Goal: Communication & Community: Answer question/provide support

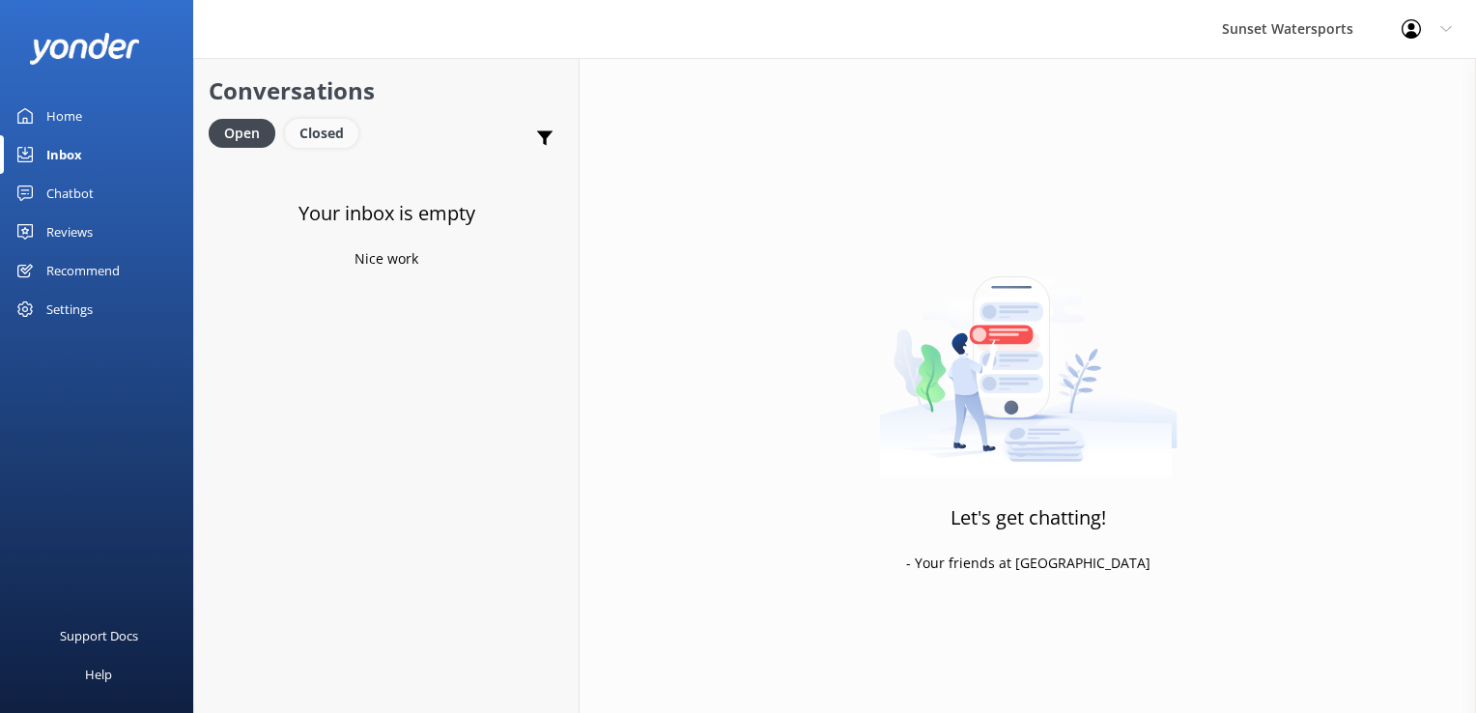
click at [313, 137] on div "Closed" at bounding box center [321, 133] width 73 height 29
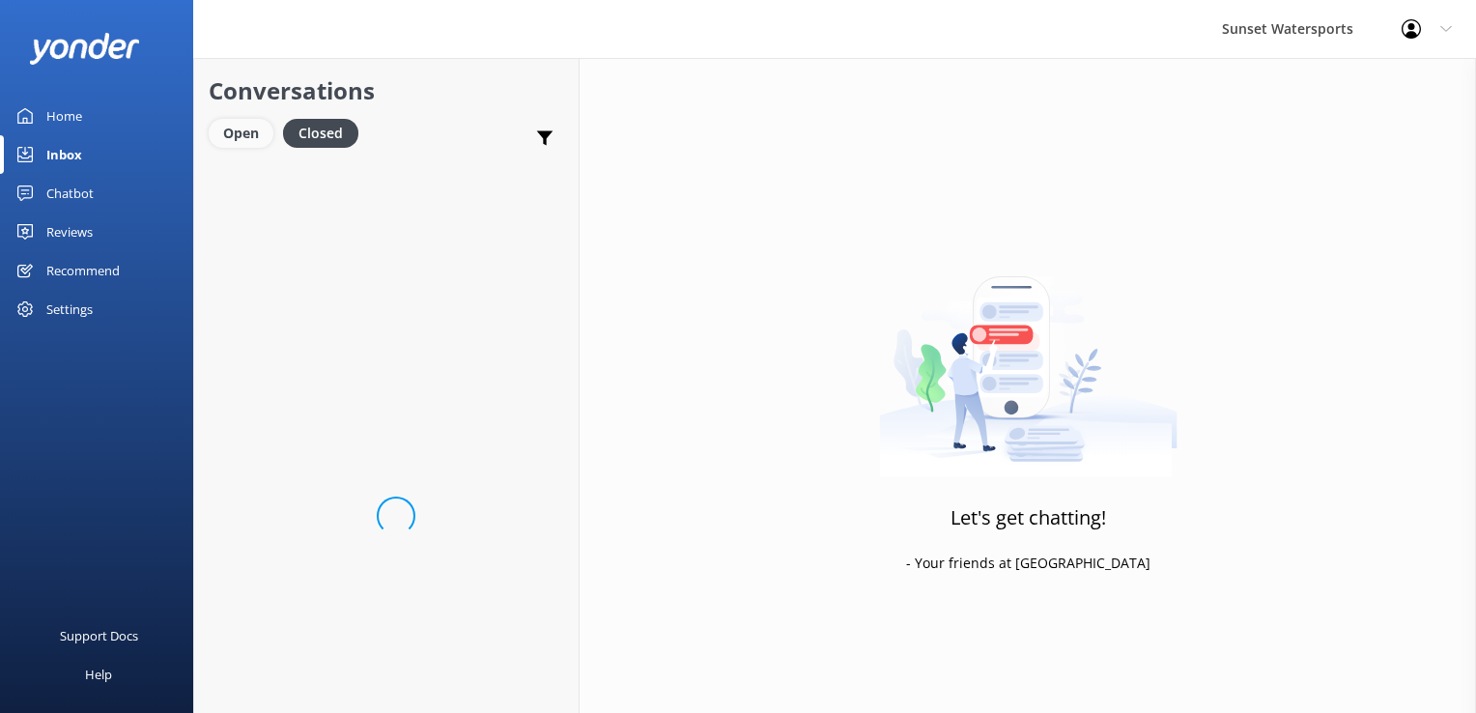
click at [233, 136] on div "Open" at bounding box center [241, 133] width 65 height 29
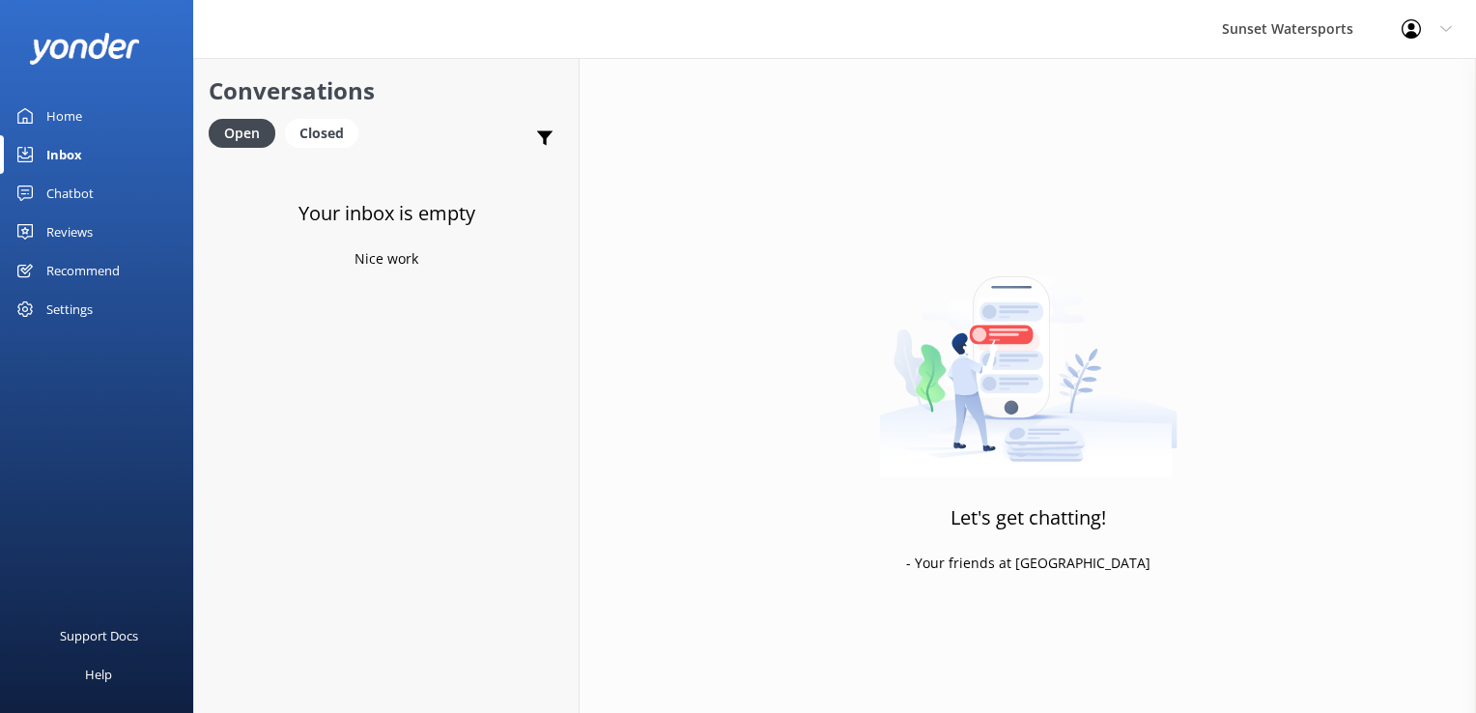
click at [300, 27] on div "Sunset Watersports Profile Settings Logout" at bounding box center [738, 29] width 1476 height 58
drag, startPoint x: 315, startPoint y: 141, endPoint x: 282, endPoint y: 134, distance: 33.5
click at [315, 141] on div "Closed" at bounding box center [321, 133] width 73 height 29
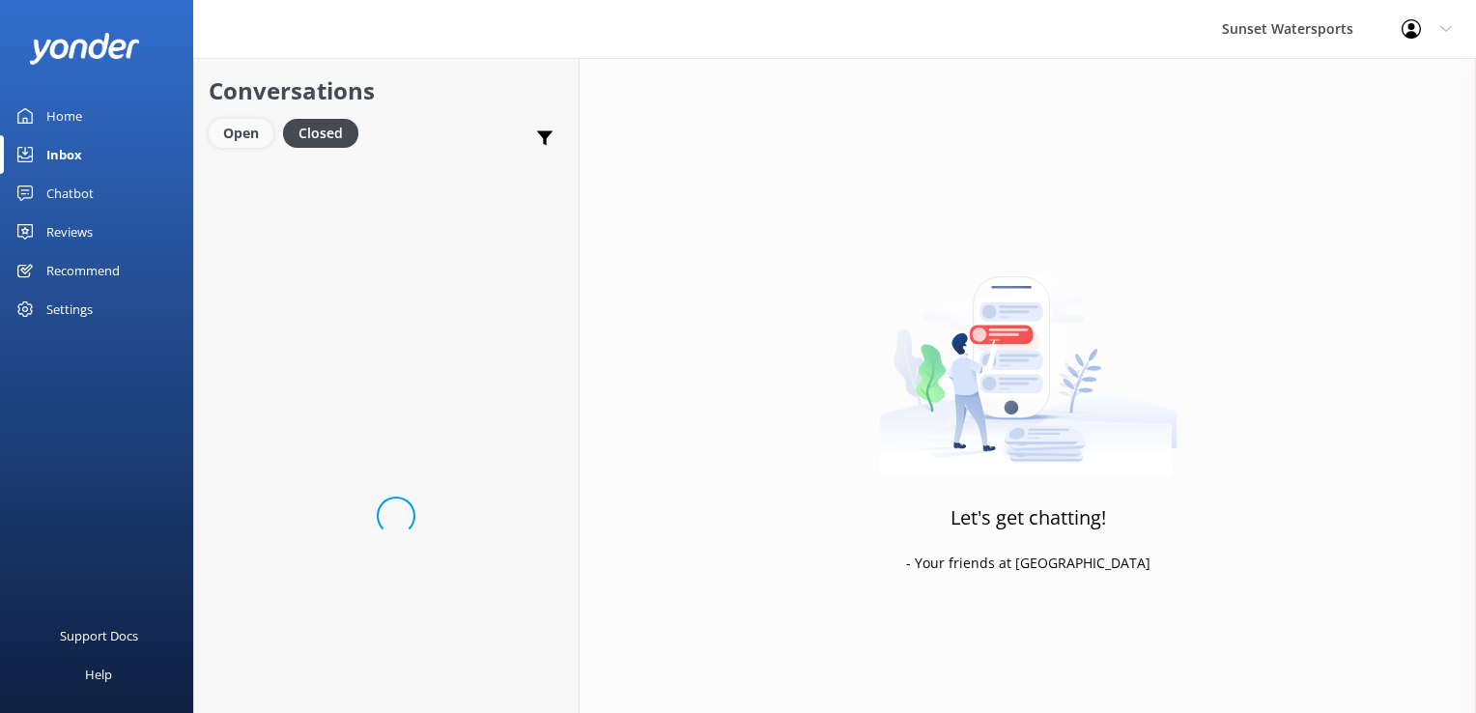
click at [244, 130] on div "Open" at bounding box center [241, 133] width 65 height 29
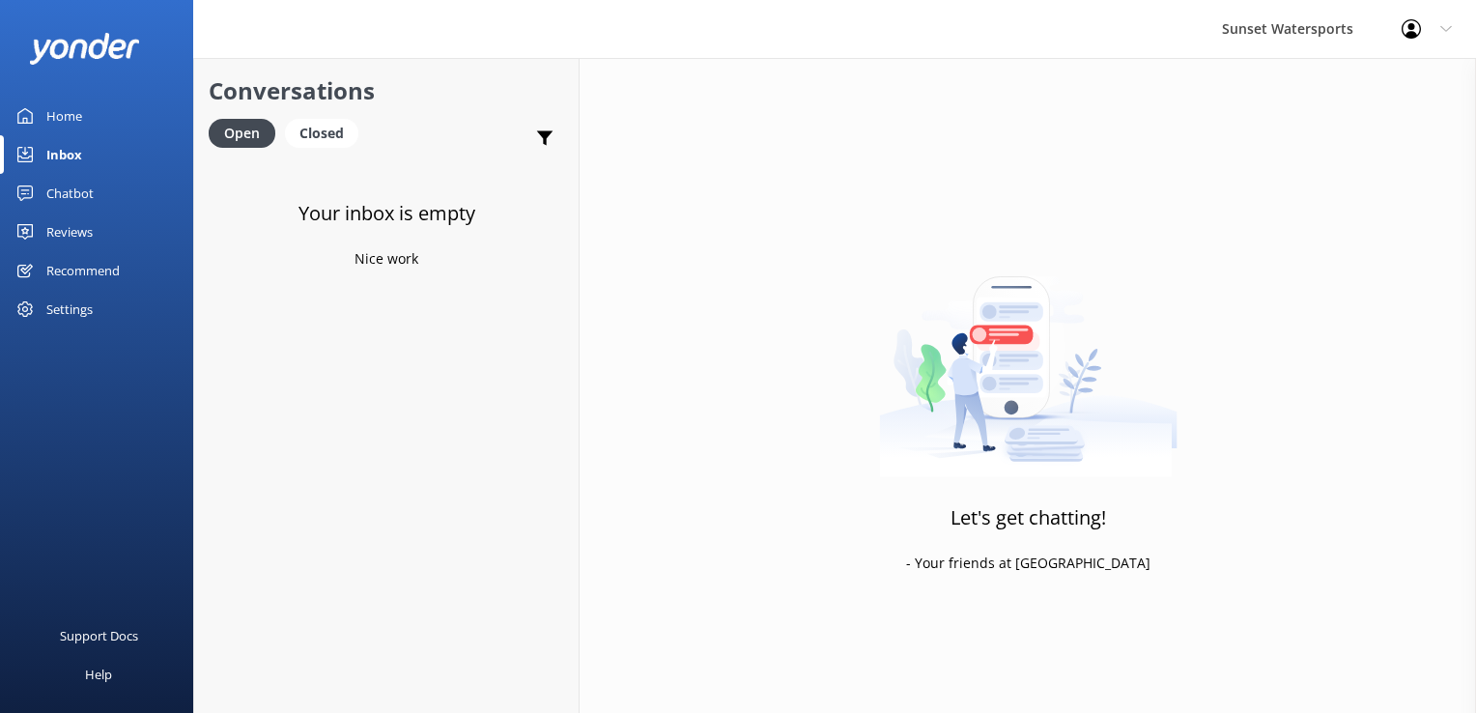
click at [317, 115] on div "Conversations Open Closed Important Converted Assigned to me Unassigned SMS" at bounding box center [386, 108] width 384 height 101
click at [289, 139] on div "Closed" at bounding box center [321, 133] width 73 height 29
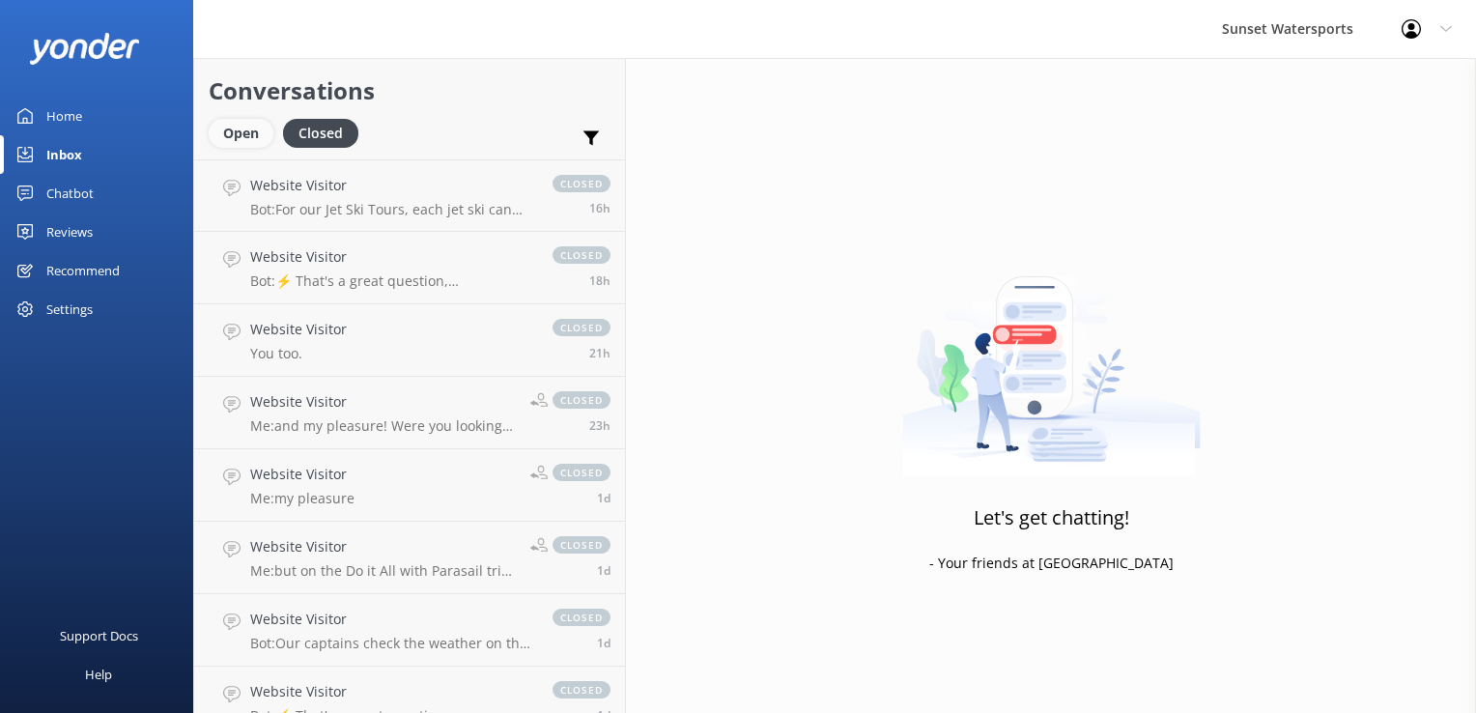
click at [224, 137] on div "Open" at bounding box center [241, 133] width 65 height 29
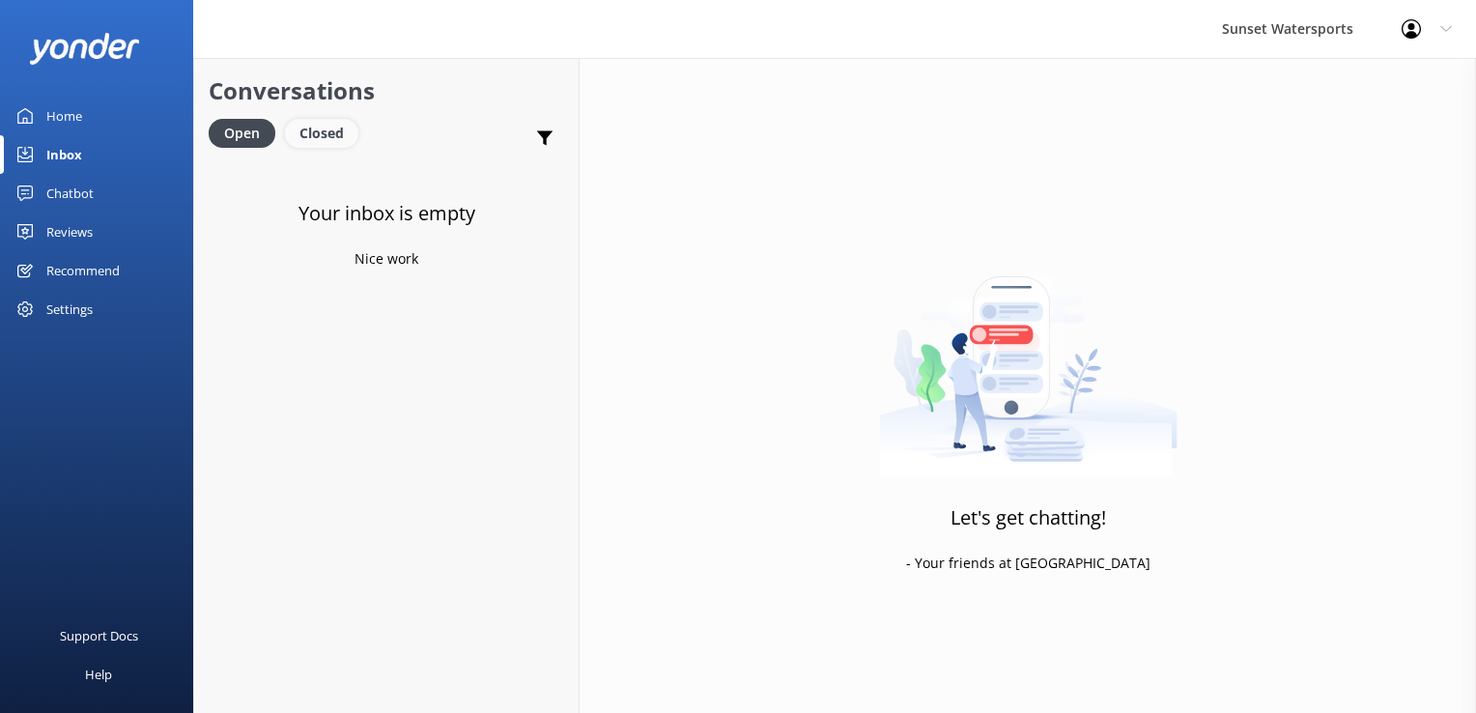
click at [318, 132] on div "Closed" at bounding box center [321, 133] width 73 height 29
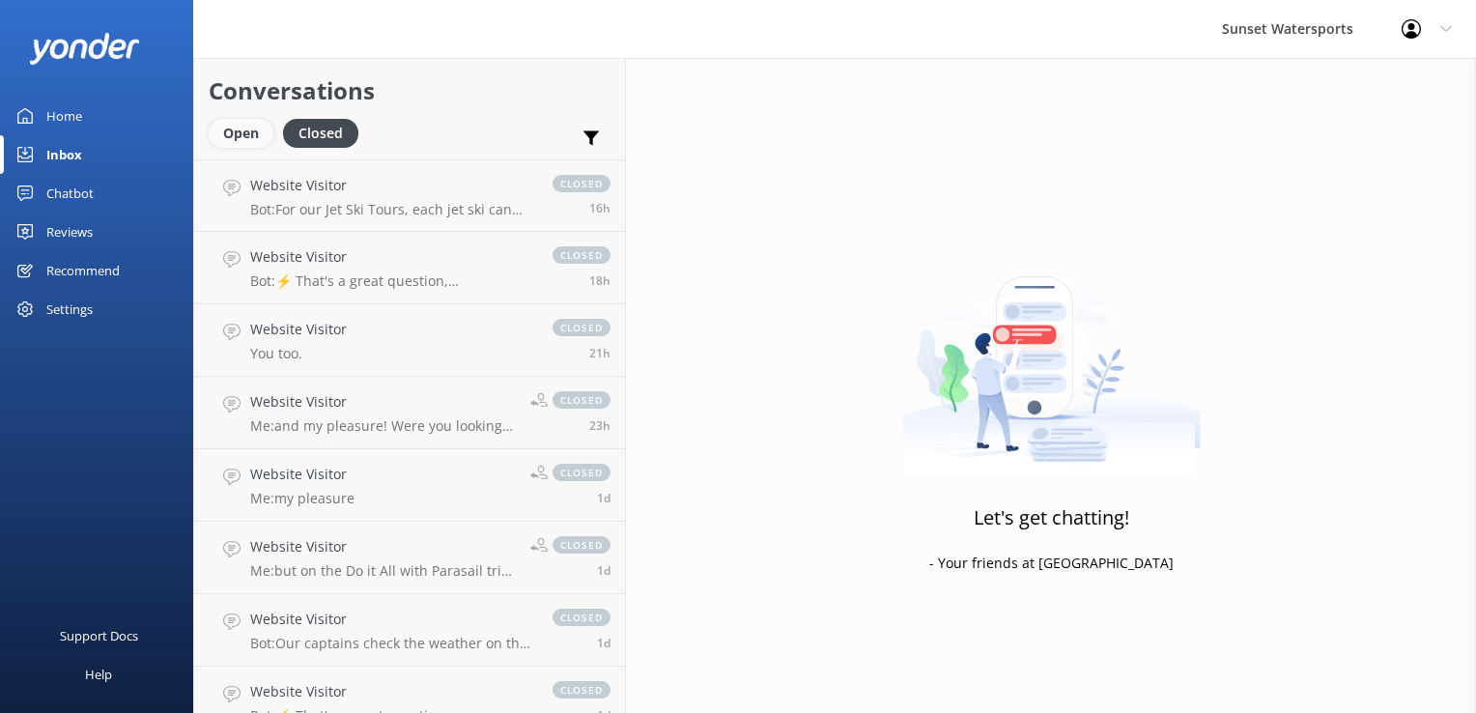
click at [259, 134] on div "Open" at bounding box center [241, 133] width 65 height 29
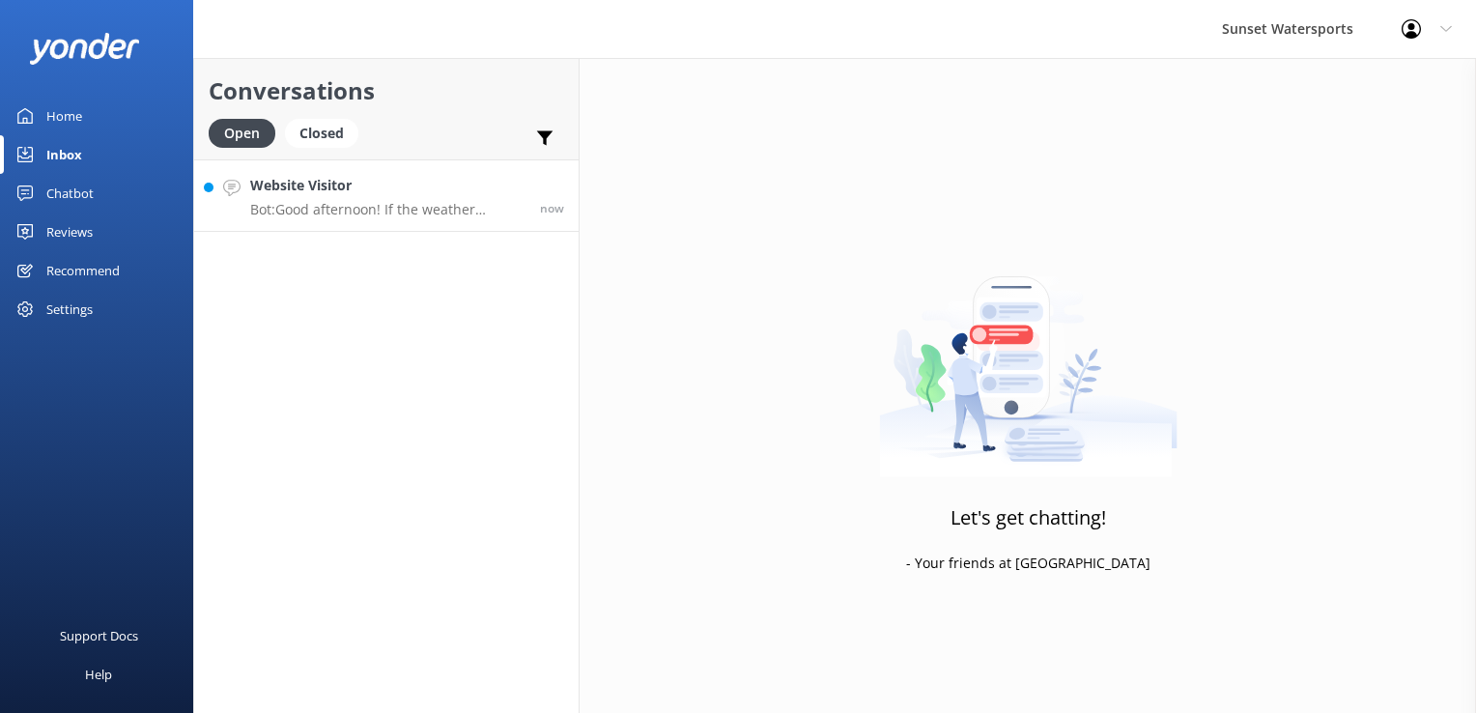
click at [310, 187] on h4 "Website Visitor" at bounding box center [387, 185] width 275 height 21
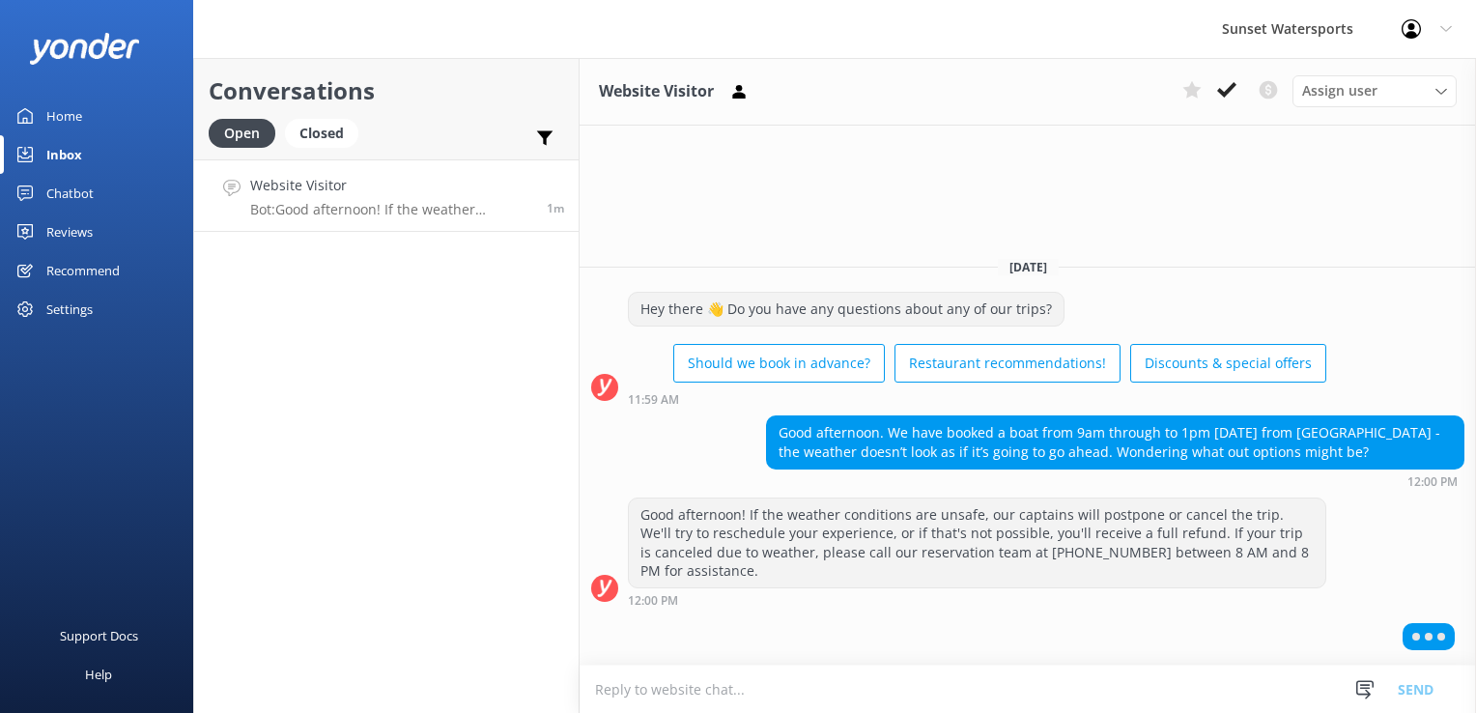
click at [928, 688] on textarea at bounding box center [1028, 688] width 896 height 47
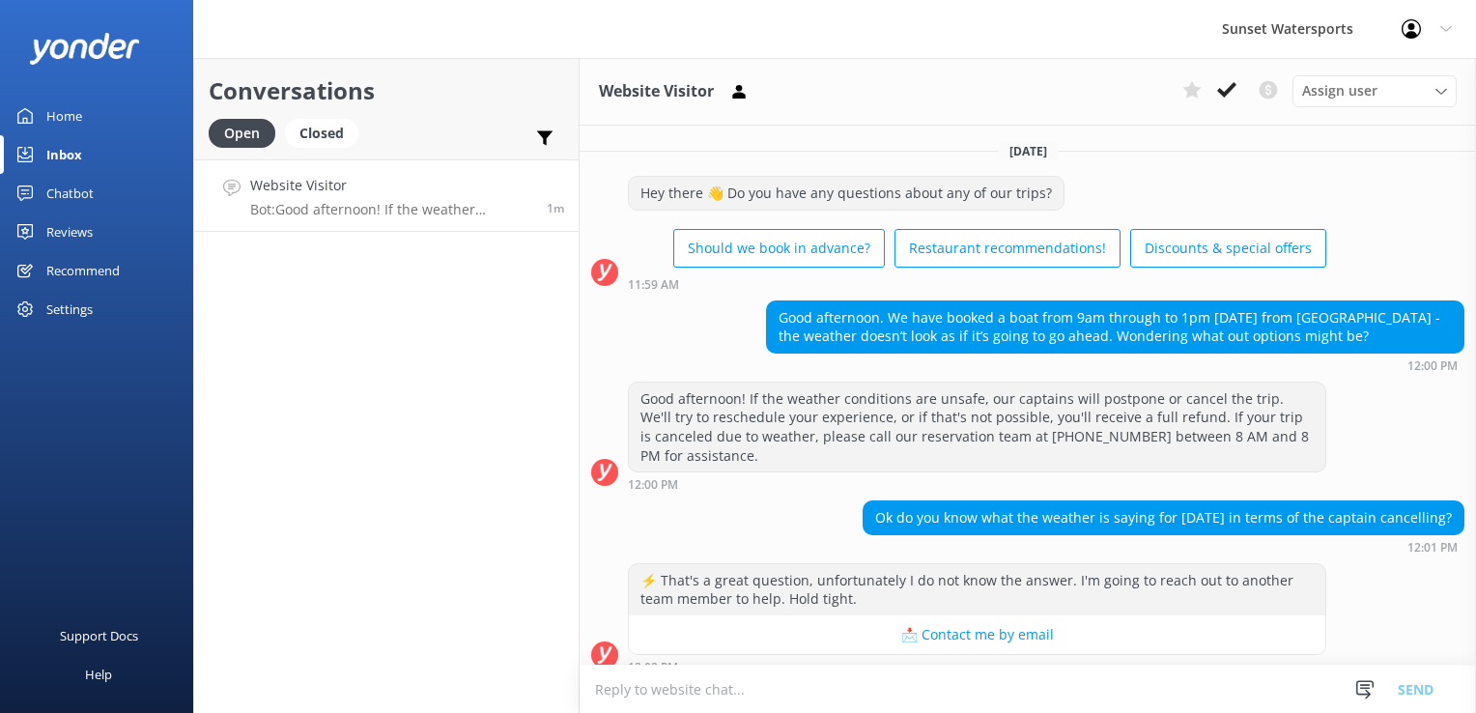
scroll to position [15, 0]
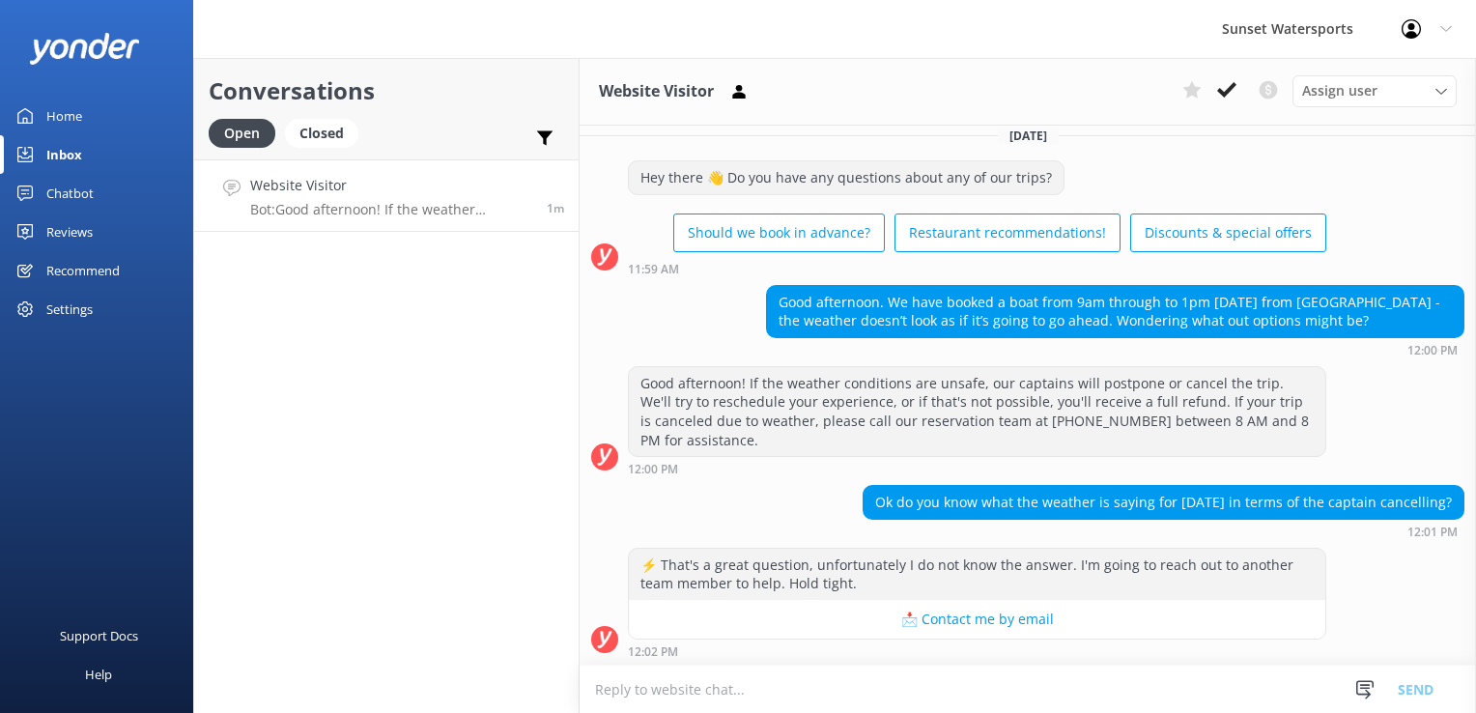
click at [806, 697] on textarea at bounding box center [1028, 688] width 896 height 47
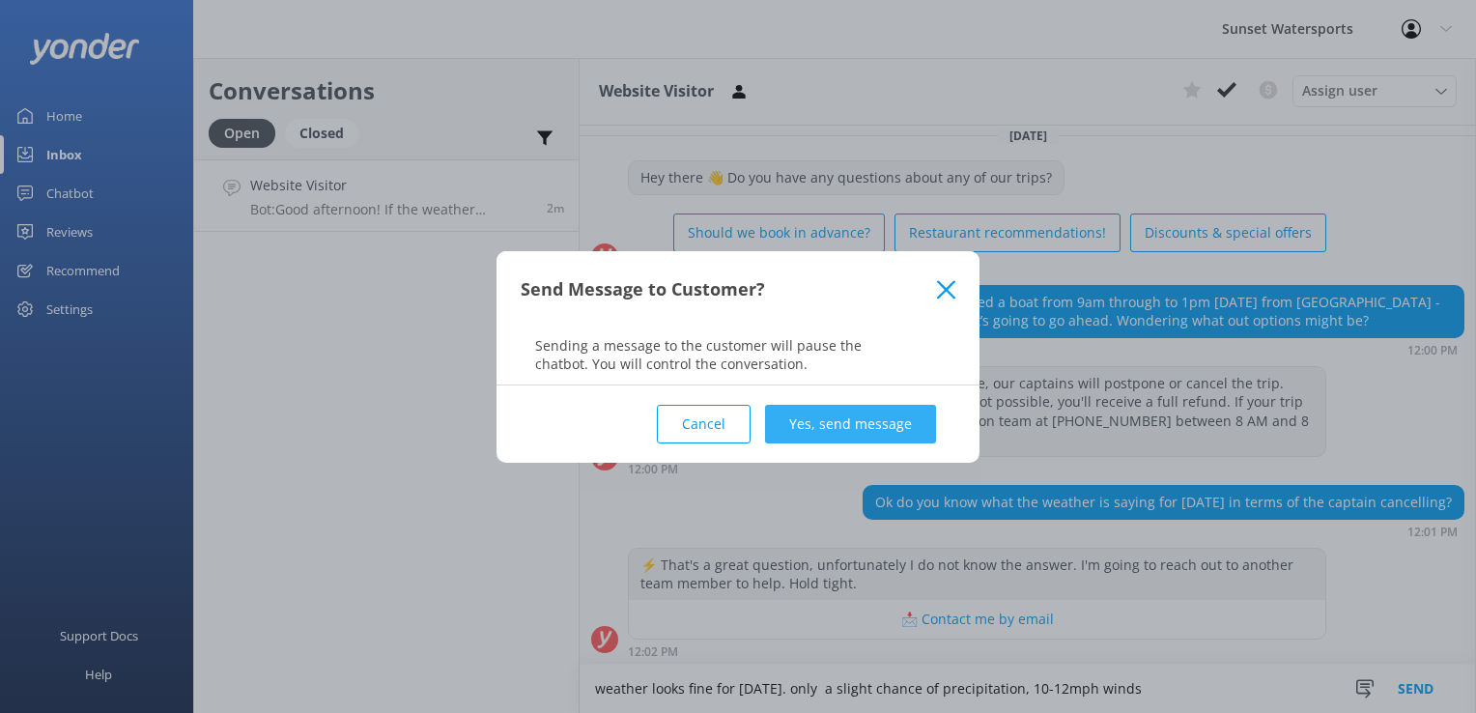
type textarea "weather looks fine for [DATE]. only a slight chance of precipitation, 10-12mph …"
click at [817, 438] on button "Yes, send message" at bounding box center [850, 424] width 171 height 39
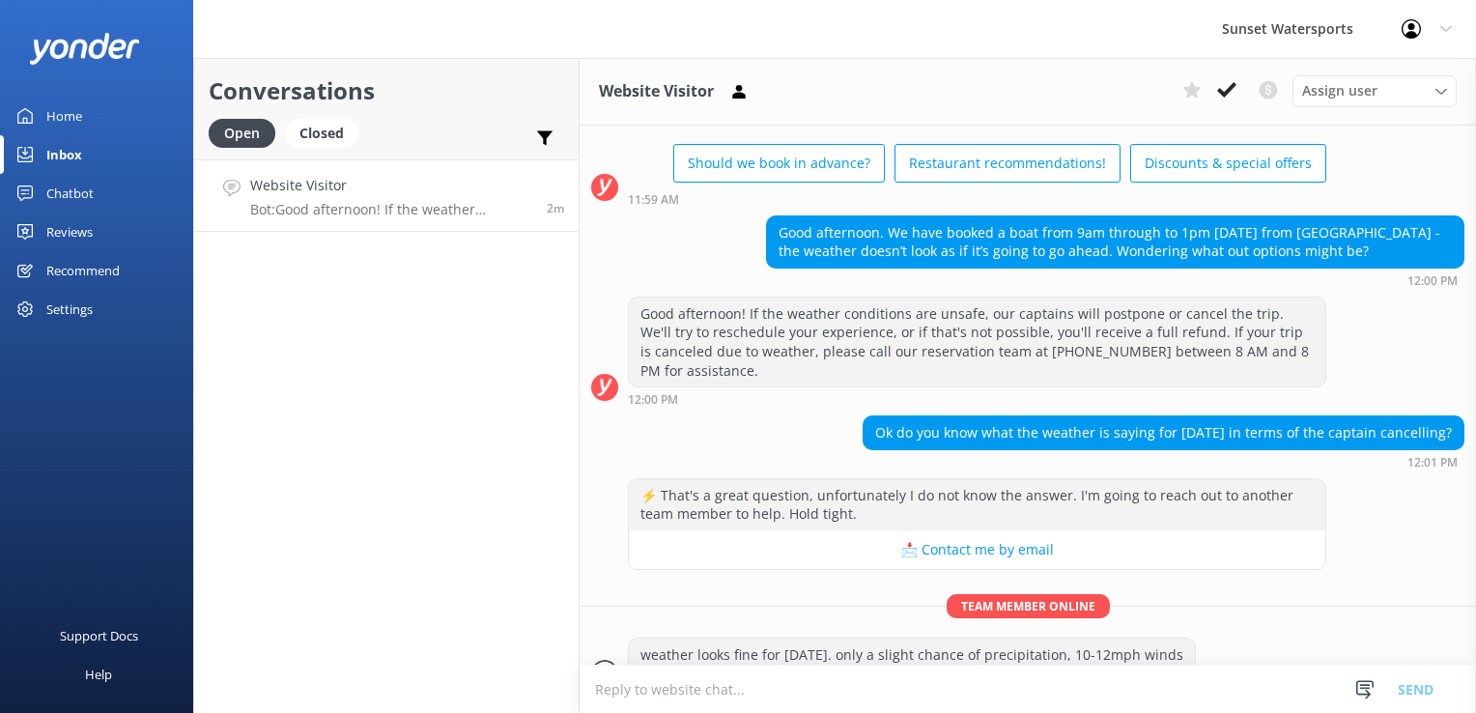
scroll to position [118, 0]
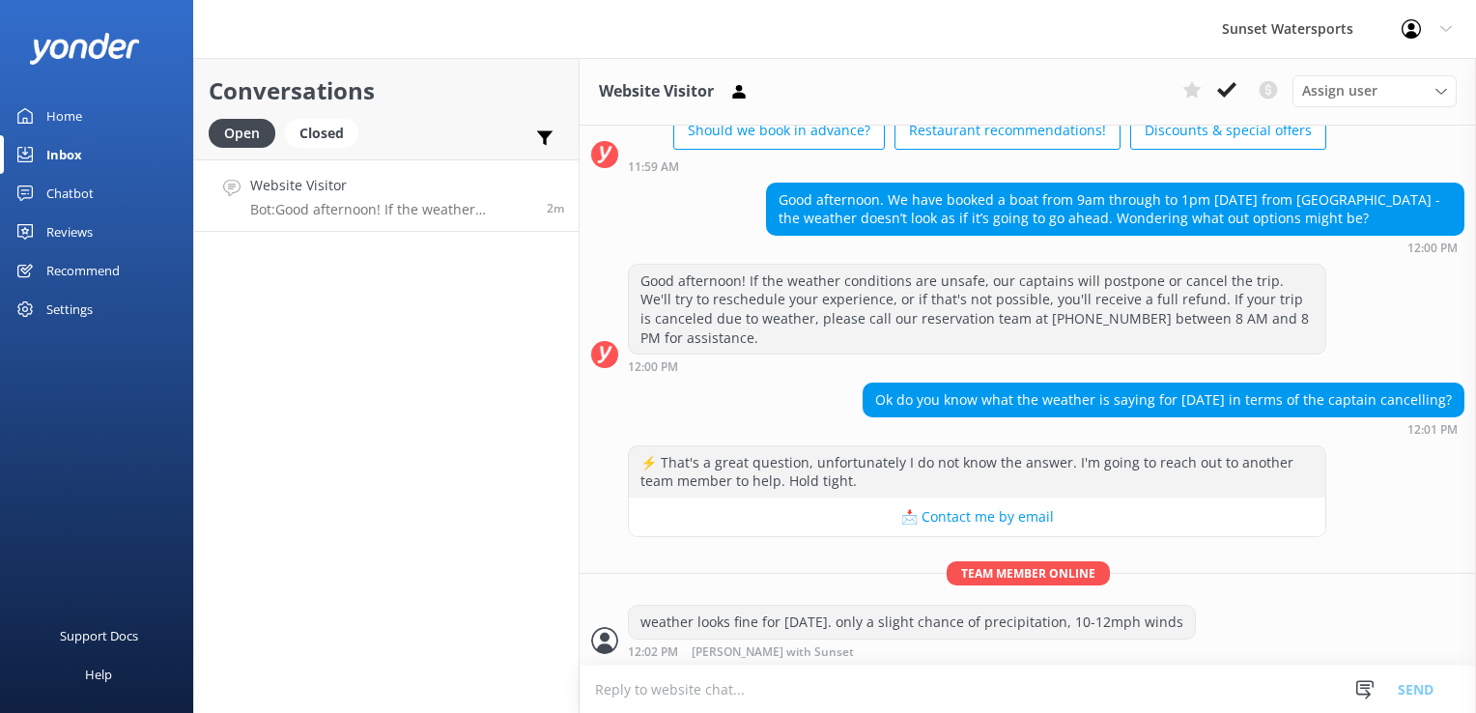
click at [432, 452] on div "Conversations Open Closed Important Converted Assigned to me Unassigned SMS Web…" at bounding box center [386, 385] width 386 height 655
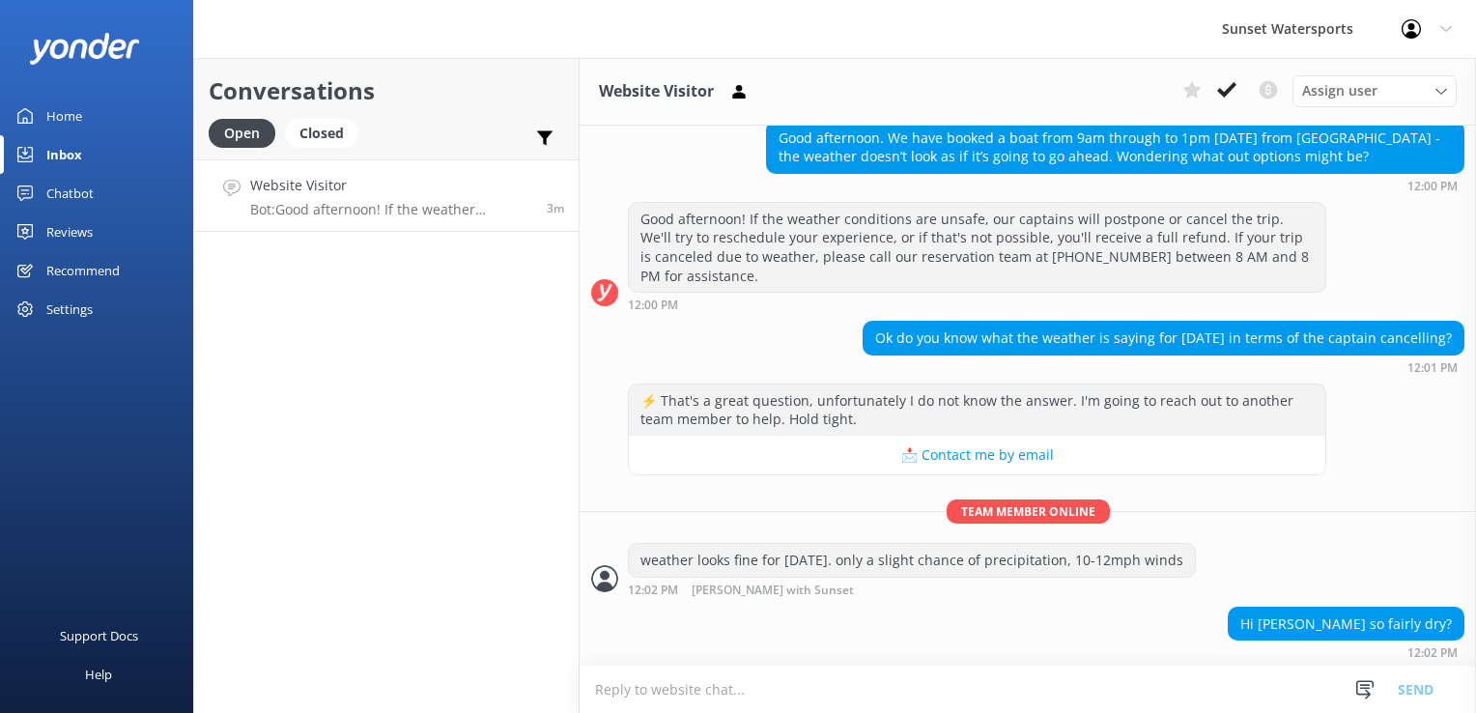
scroll to position [241, 0]
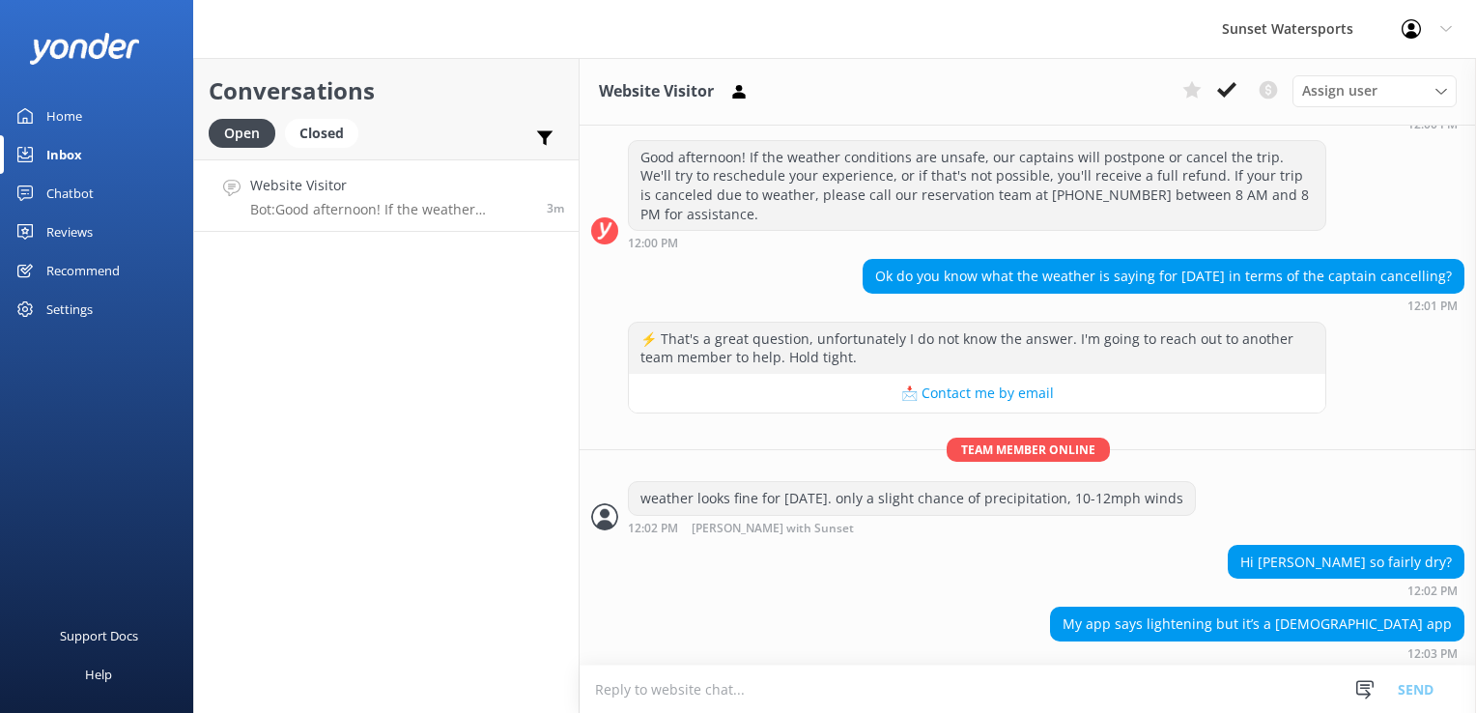
click at [725, 697] on textarea at bounding box center [1028, 688] width 896 height 47
paste textarea "Sun 21 Day 86° 21% ENE 11 mph Mostly cloudy. High 86F. Winds ENE at 10 to 15 mp…"
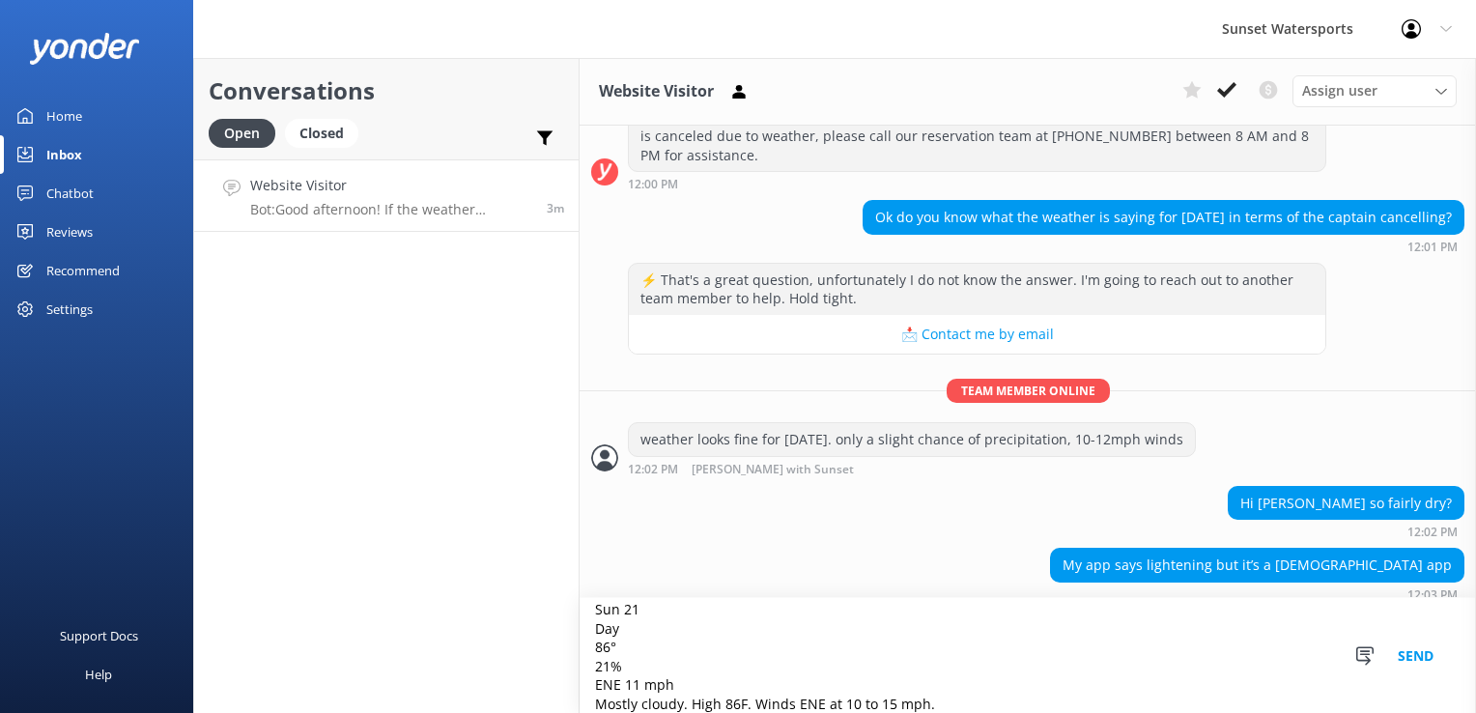
scroll to position [309, 0]
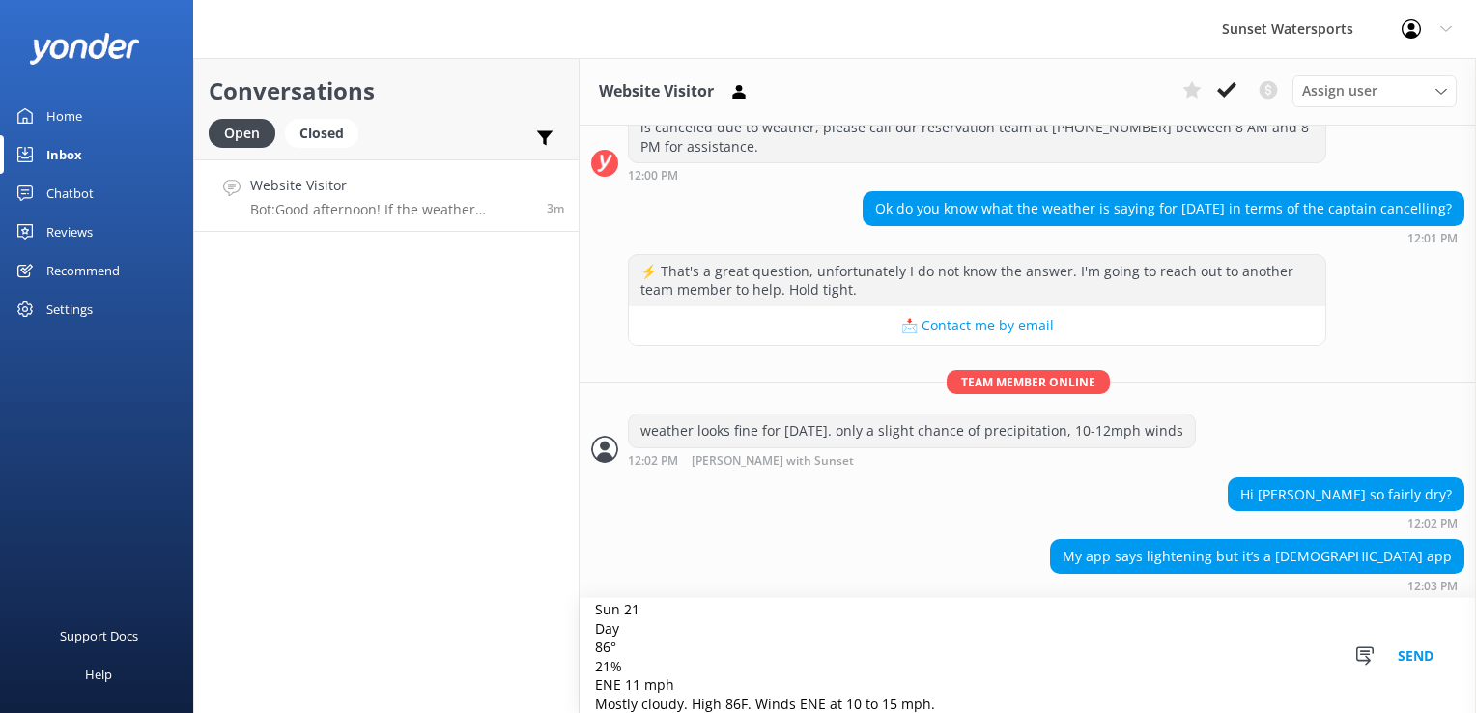
type textarea "Sun 21 Day 86° 21% ENE 11 mph Mostly cloudy. High 86F. Winds ENE at 10 to 15 mp…"
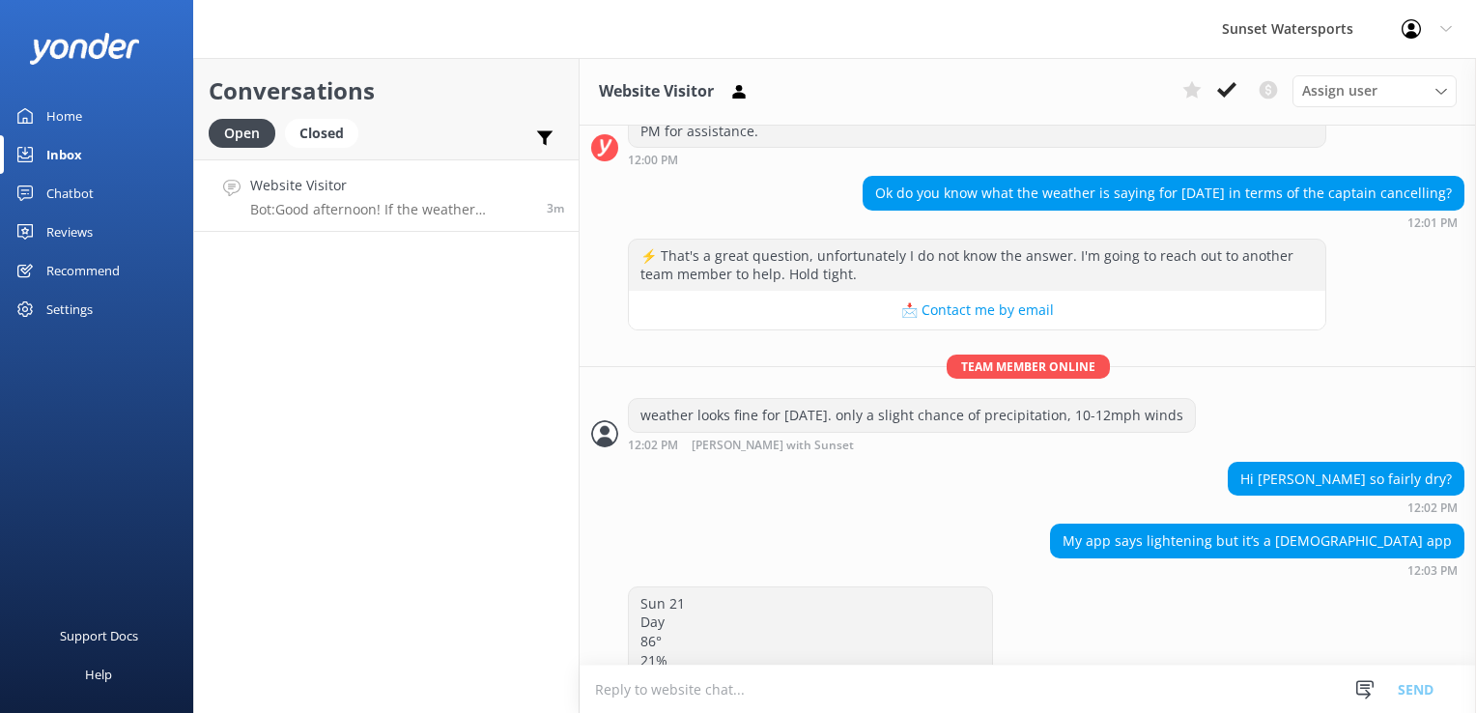
scroll to position [399, 0]
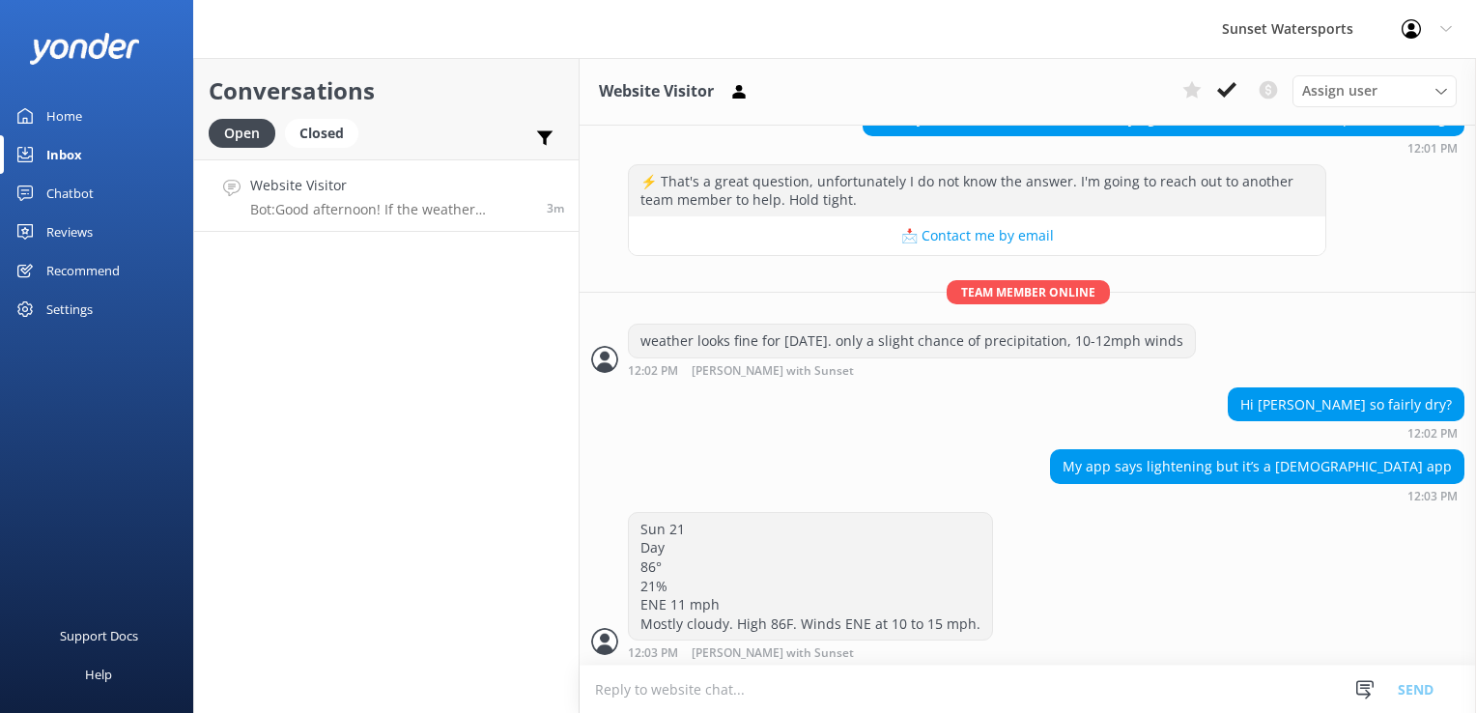
click at [895, 697] on textarea at bounding box center [1028, 688] width 896 height 47
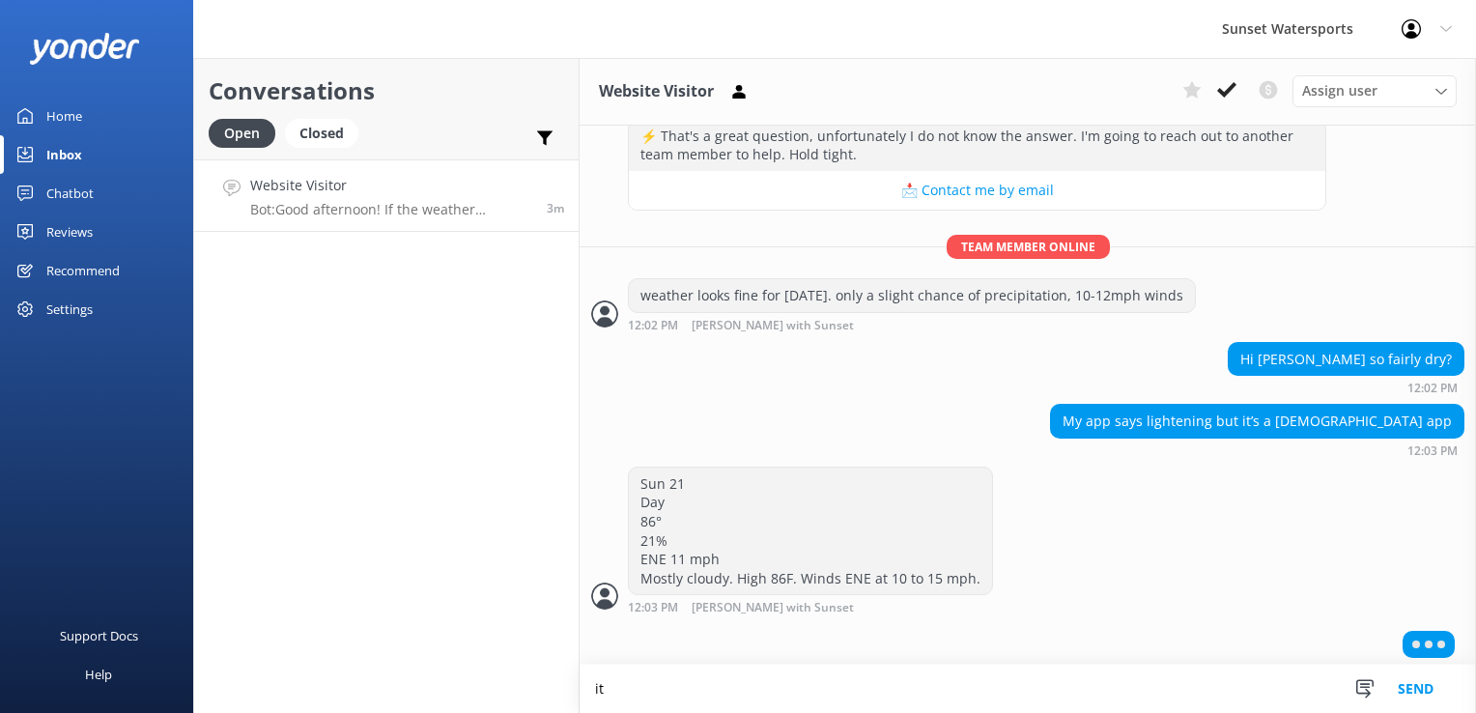
type textarea "i"
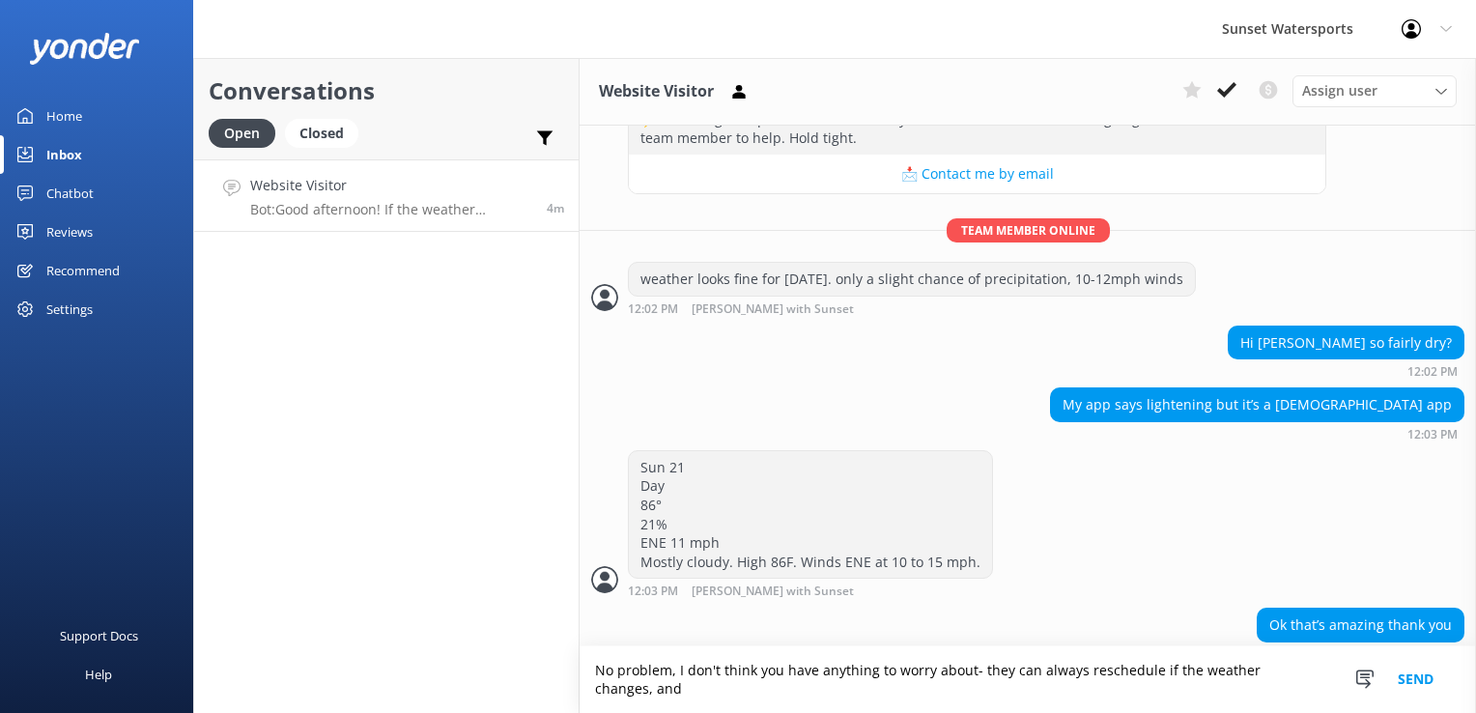
scroll to position [480, 0]
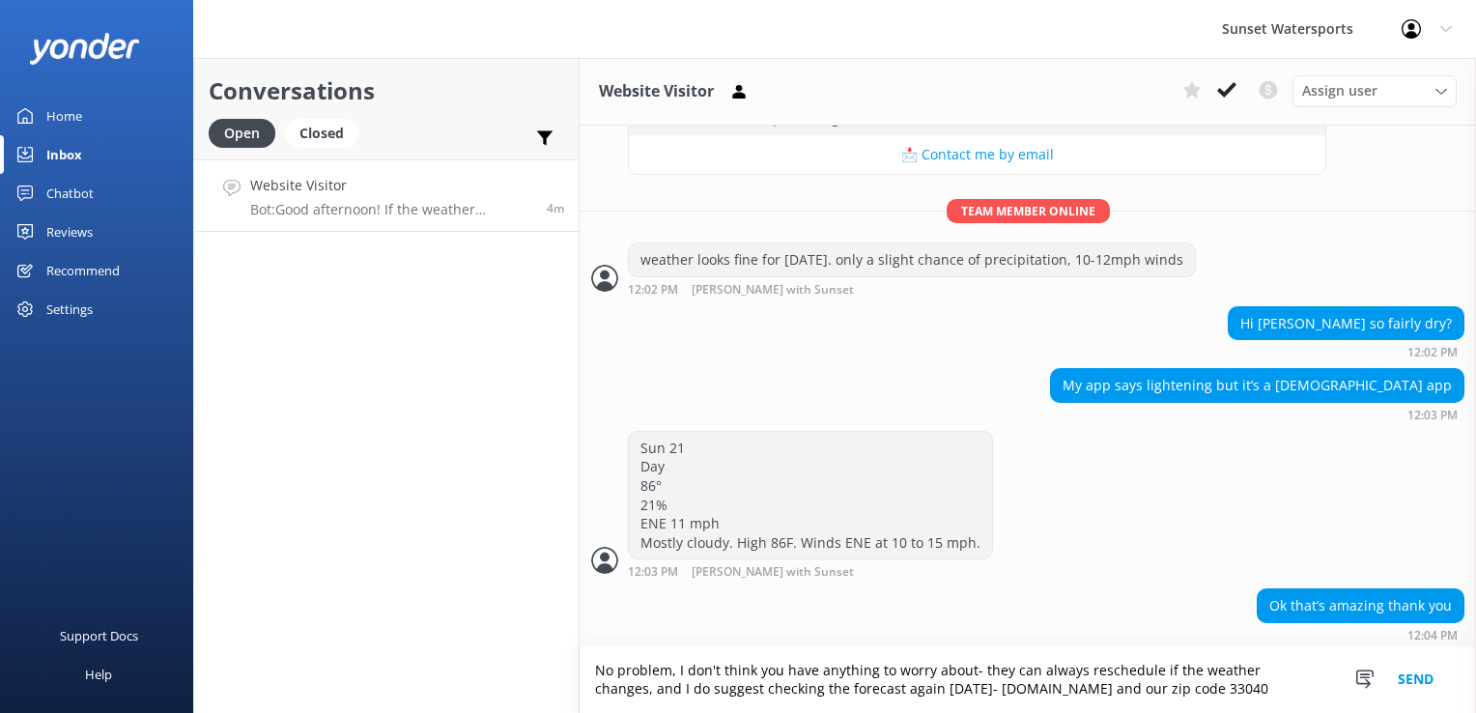
type textarea "No problem, I don't think you have anything to worry about- they can always res…"
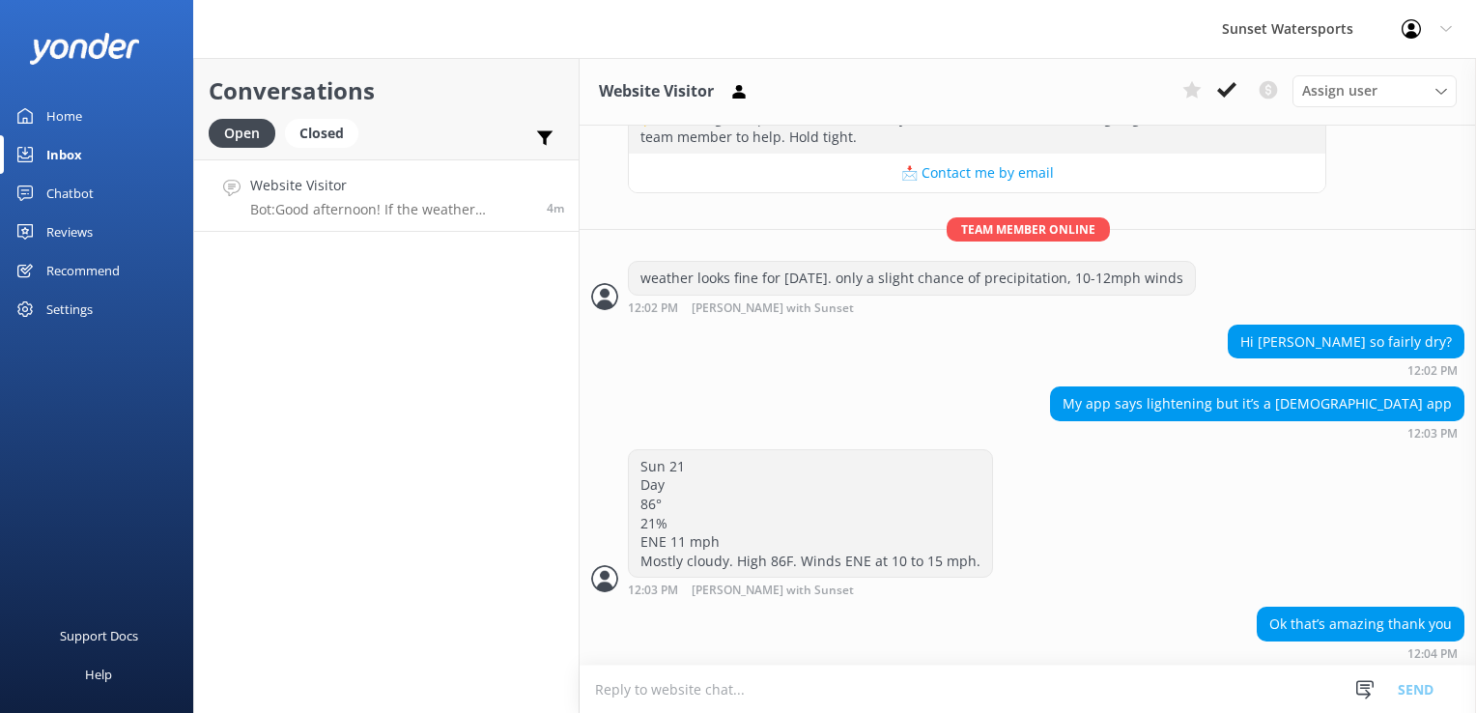
scroll to position [542, 0]
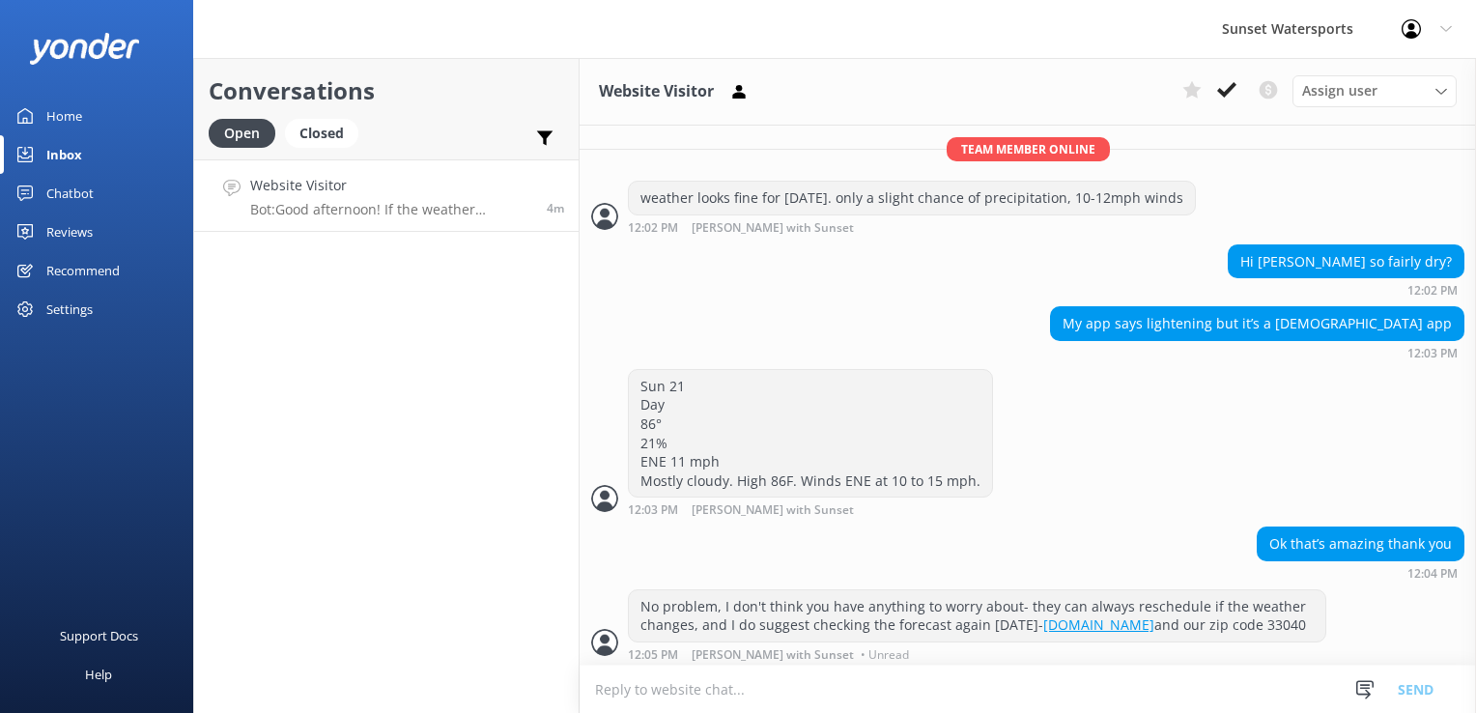
click at [610, 692] on textarea at bounding box center [1028, 688] width 896 height 47
click at [1224, 94] on use at bounding box center [1226, 89] width 19 height 15
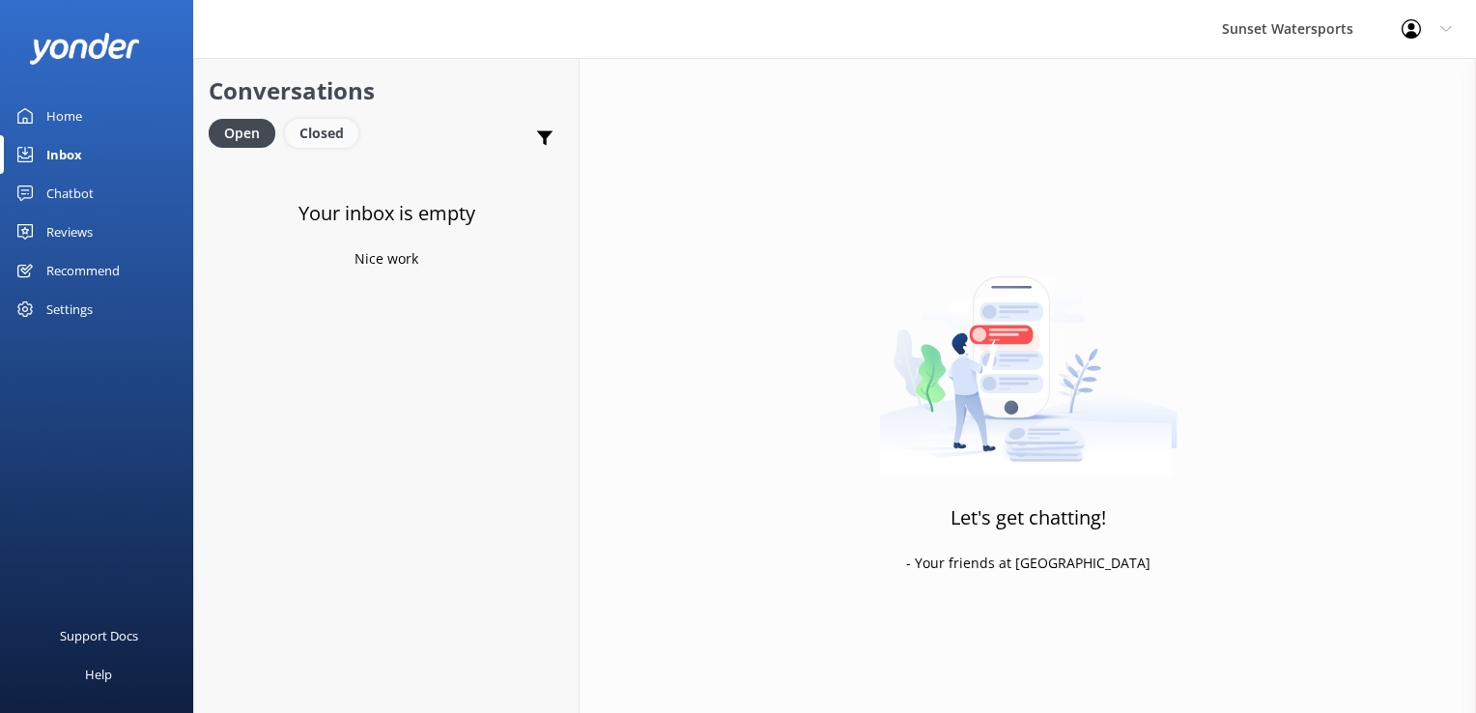
click at [315, 127] on div "Closed" at bounding box center [321, 133] width 73 height 29
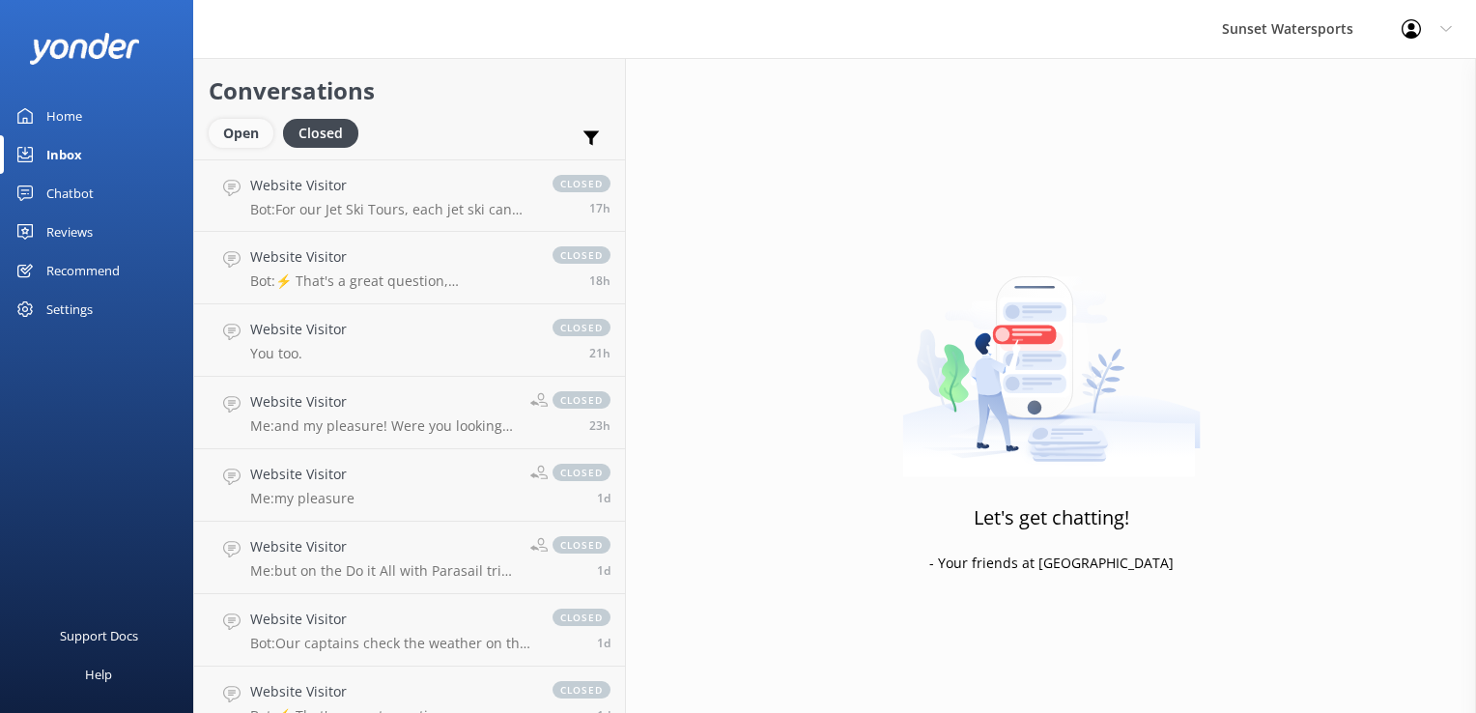
click at [232, 128] on div "Open" at bounding box center [241, 133] width 65 height 29
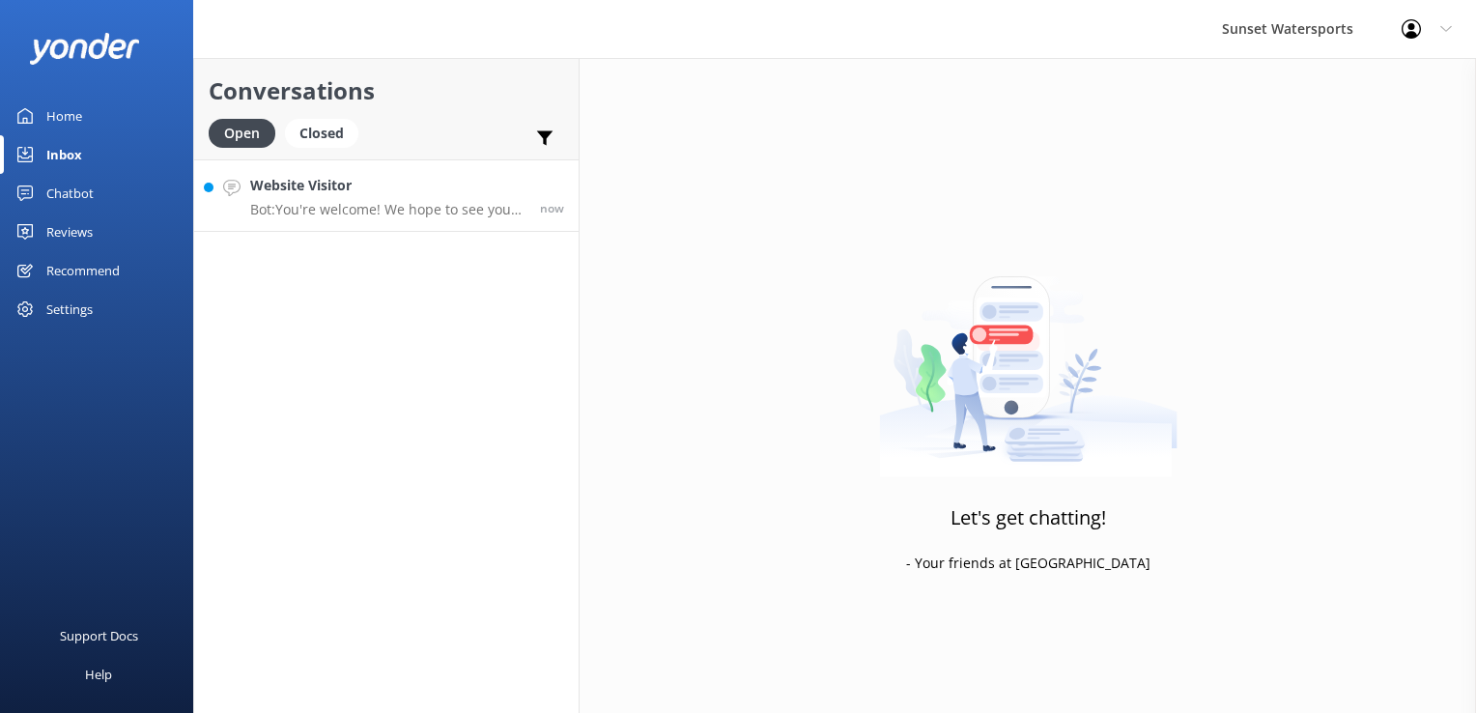
click at [340, 196] on div "Website Visitor Bot: You're welcome! We hope to see you at [GEOGRAPHIC_DATA] so…" at bounding box center [387, 196] width 275 height 42
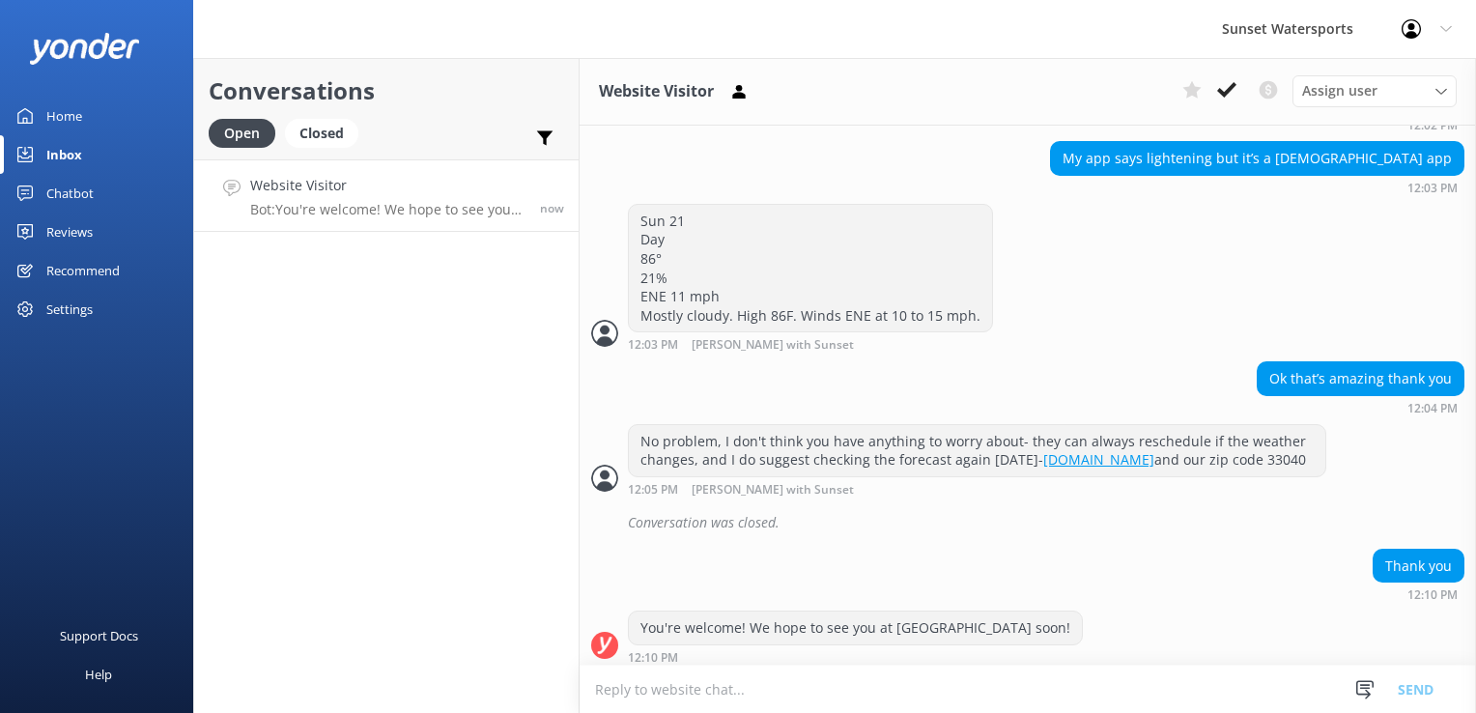
scroll to position [709, 0]
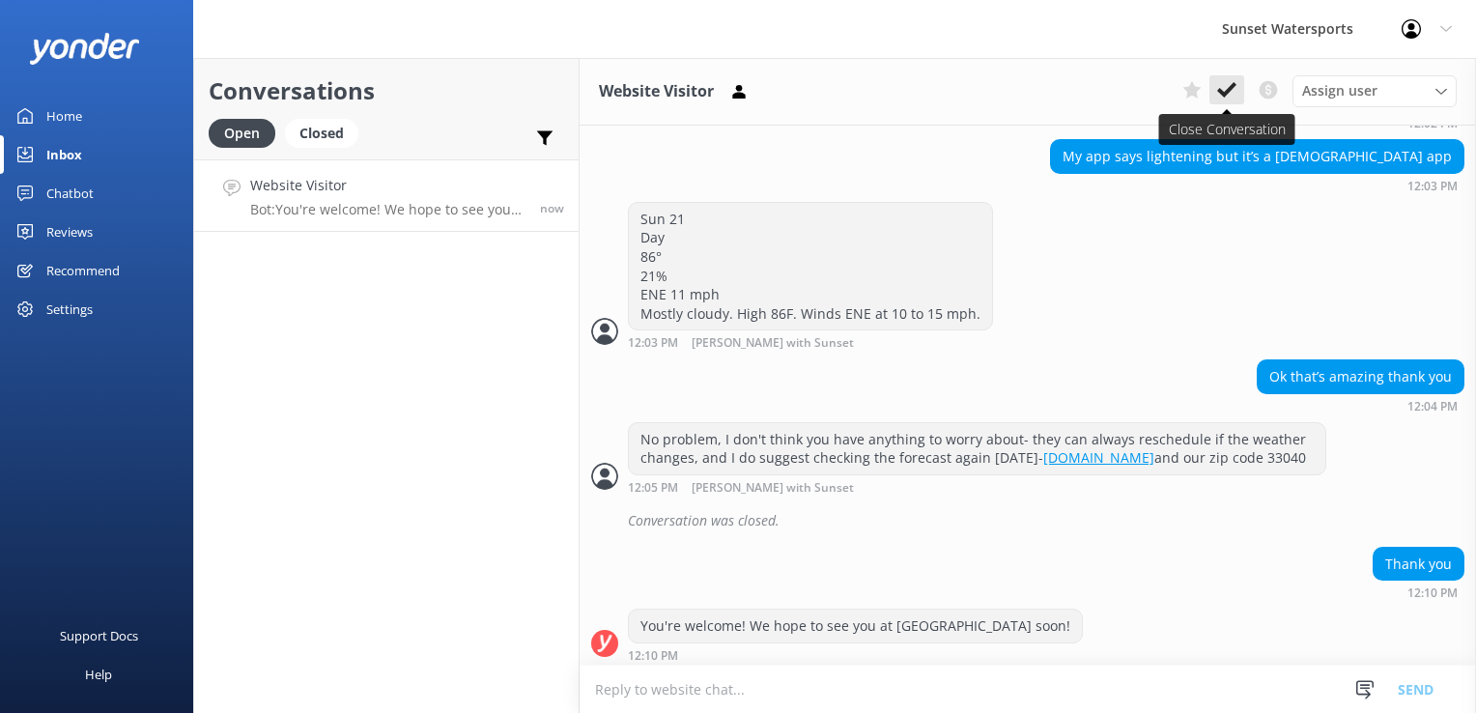
click at [1217, 89] on icon at bounding box center [1226, 89] width 19 height 19
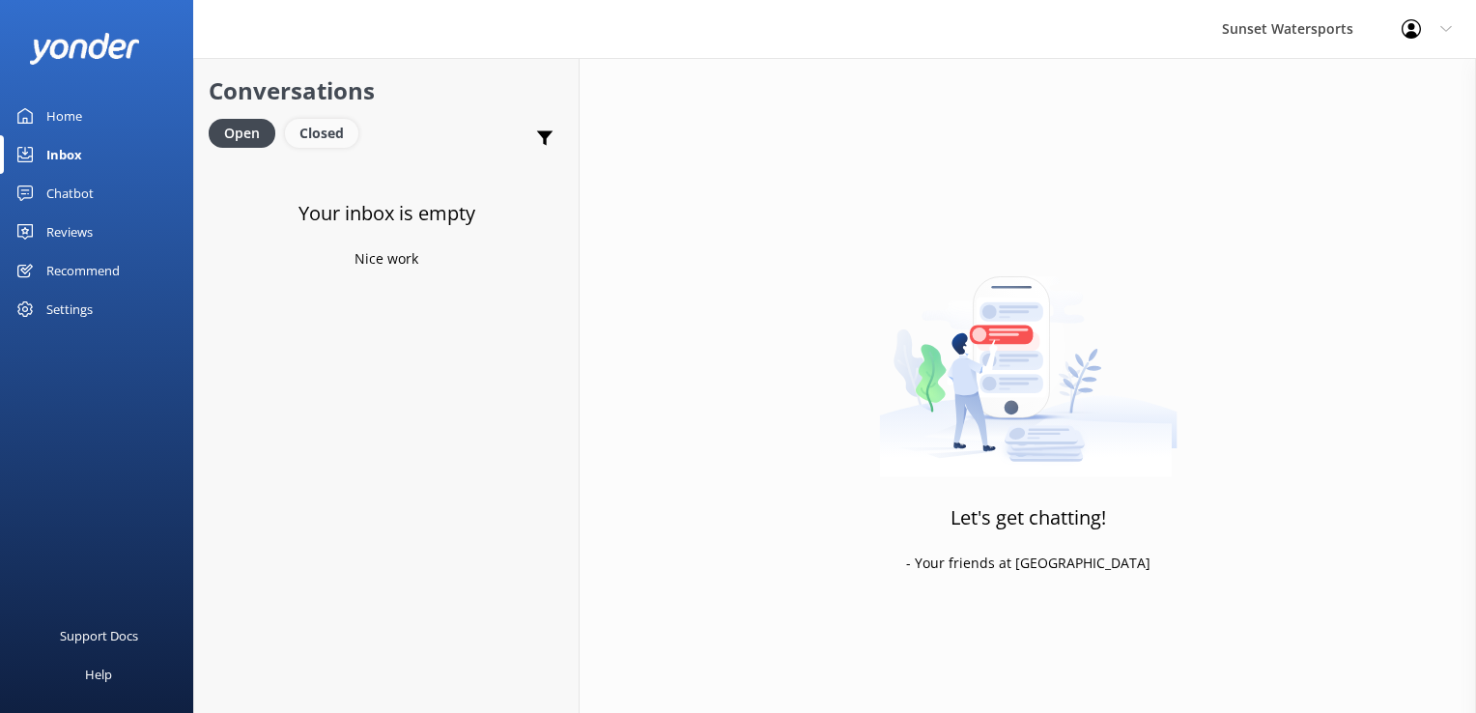
click at [344, 136] on div "Closed" at bounding box center [321, 133] width 73 height 29
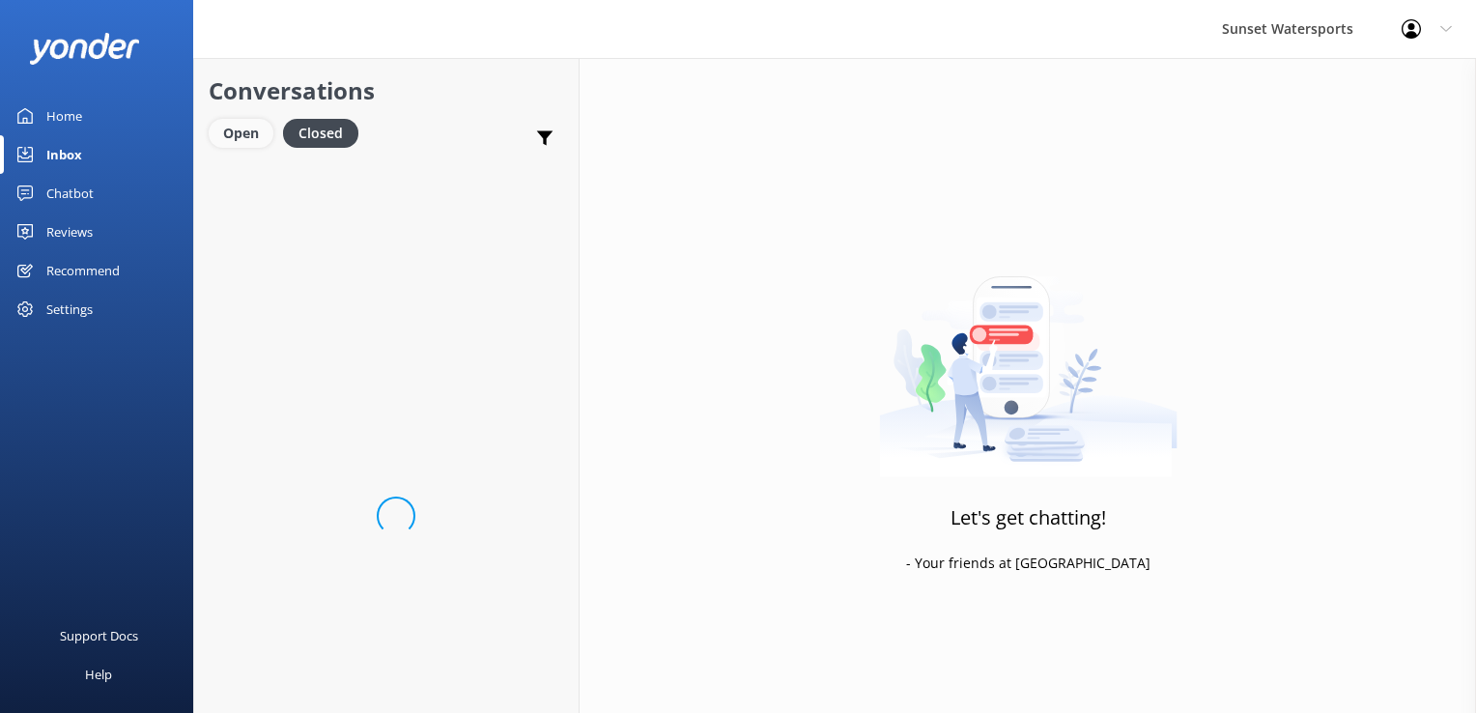
click at [232, 133] on div "Open" at bounding box center [241, 133] width 65 height 29
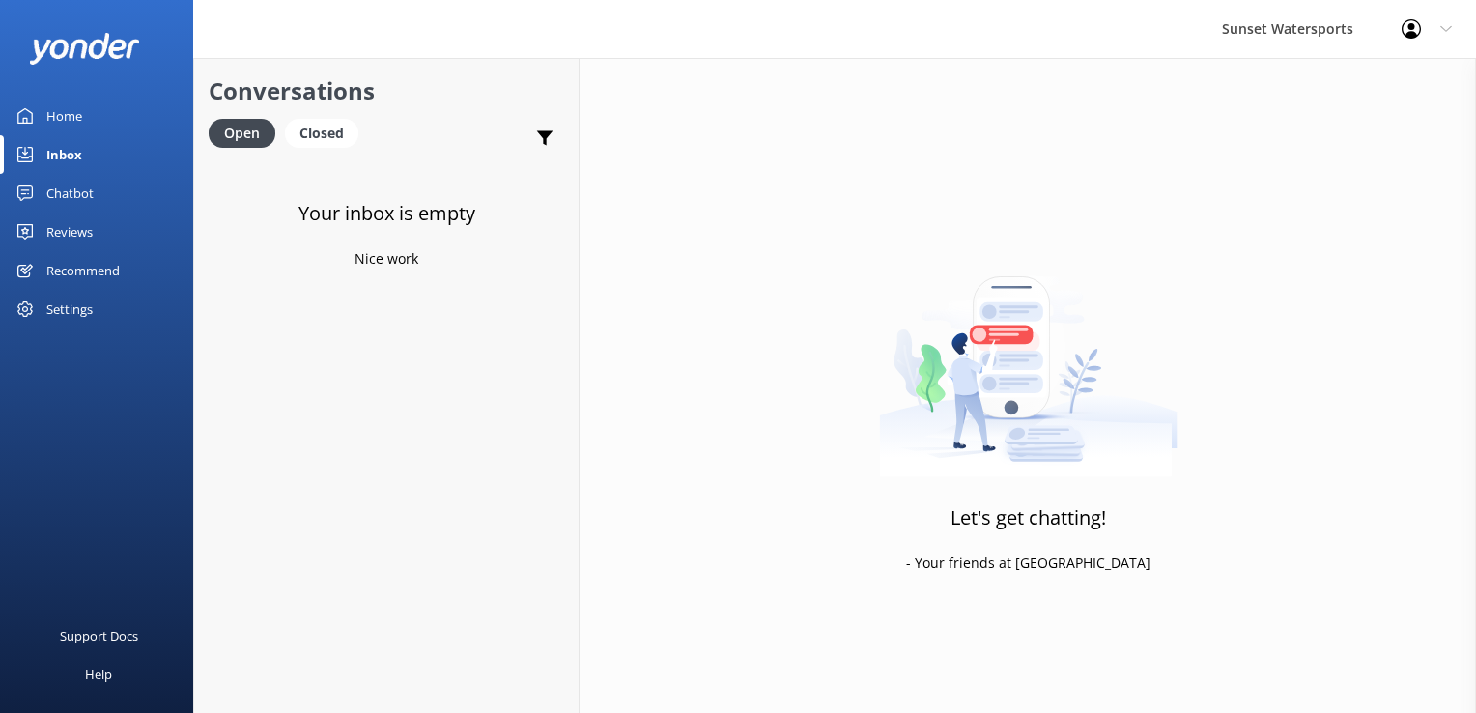
click at [331, 149] on div "Open Closed" at bounding box center [288, 142] width 159 height 46
click at [330, 131] on div "Closed" at bounding box center [321, 133] width 73 height 29
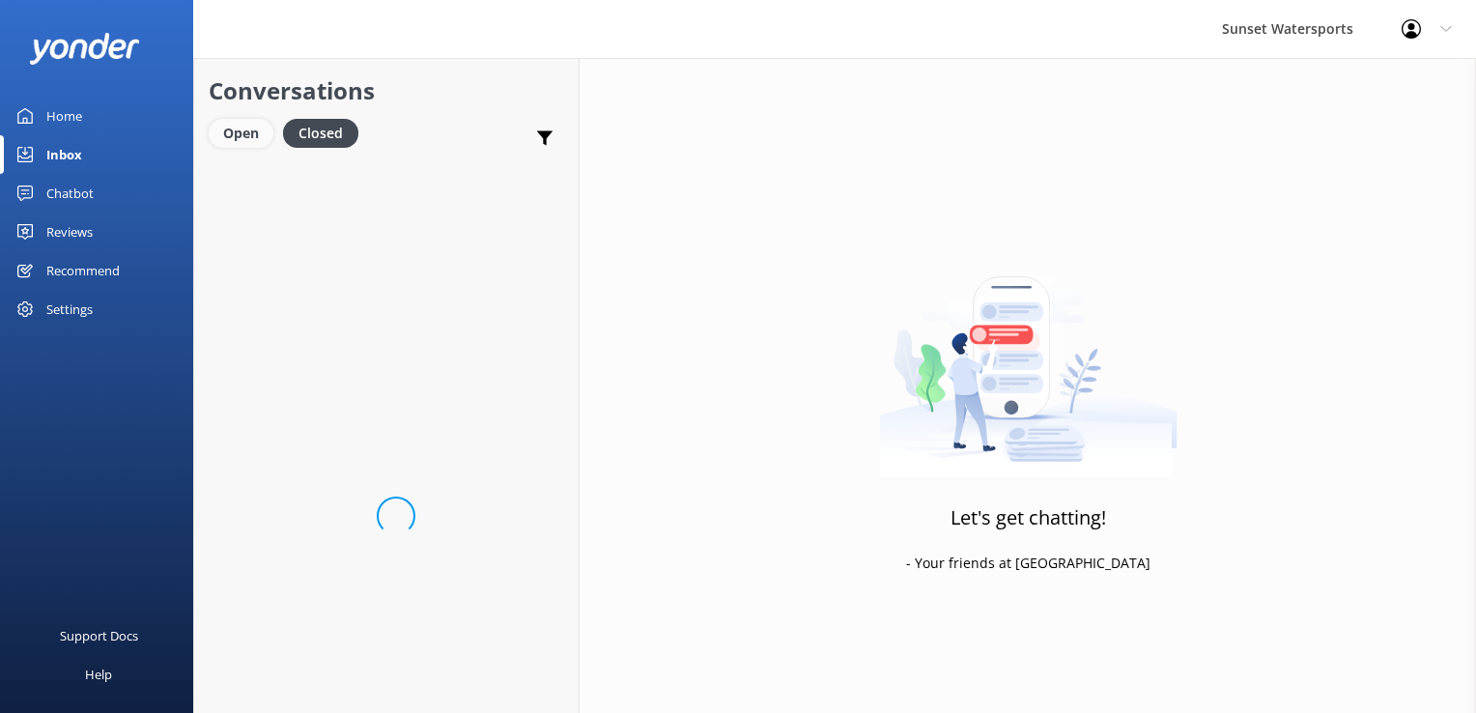
click at [246, 138] on div "Open" at bounding box center [241, 133] width 65 height 29
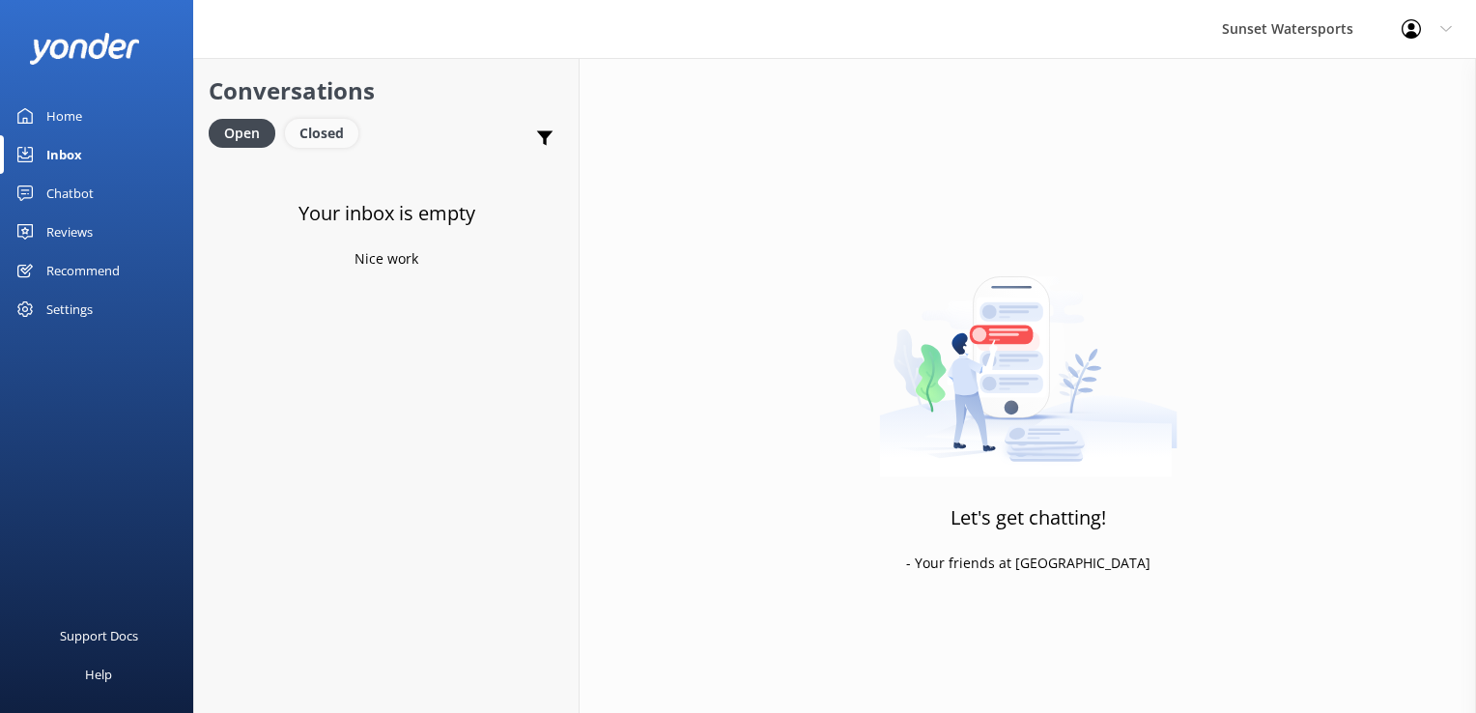
click at [313, 129] on div "Closed" at bounding box center [321, 133] width 73 height 29
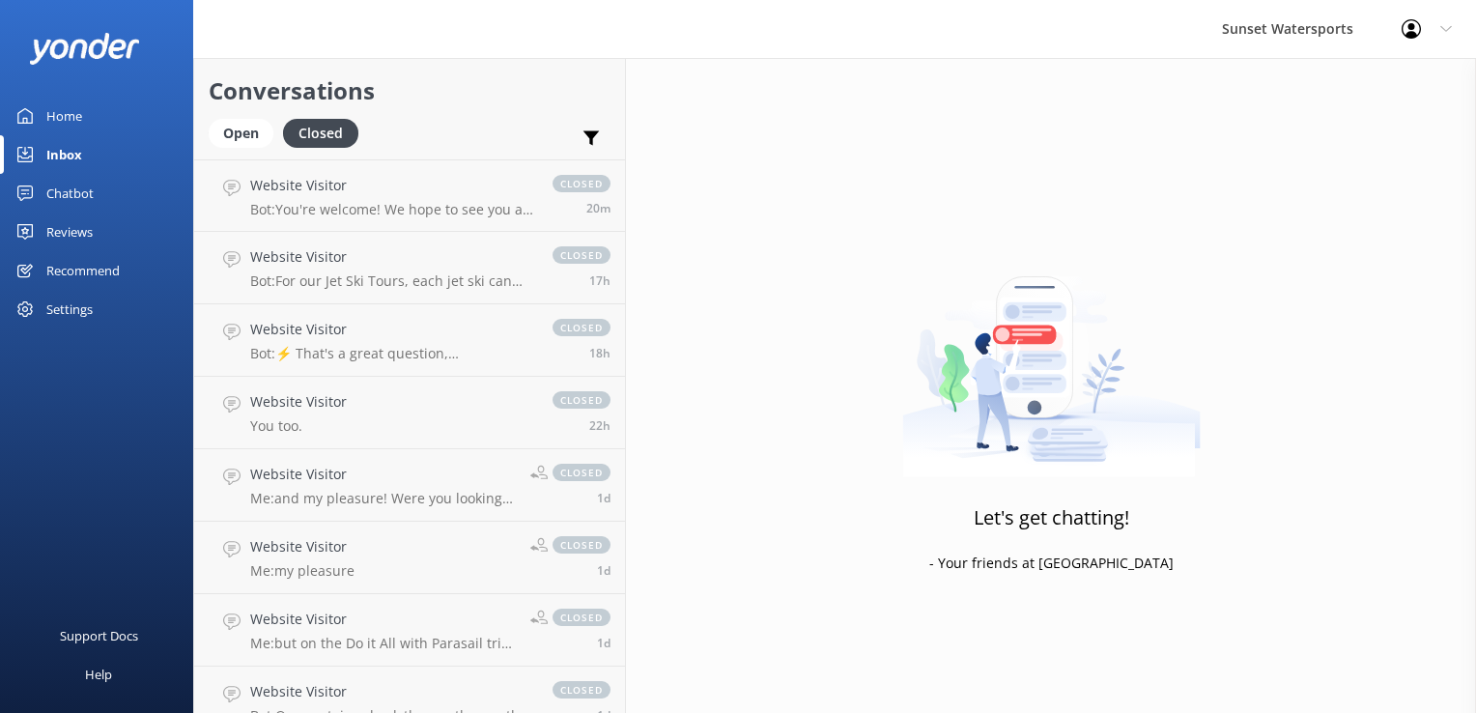
click at [224, 149] on div "Open Closed" at bounding box center [288, 142] width 159 height 46
click at [244, 129] on div "Open" at bounding box center [241, 133] width 65 height 29
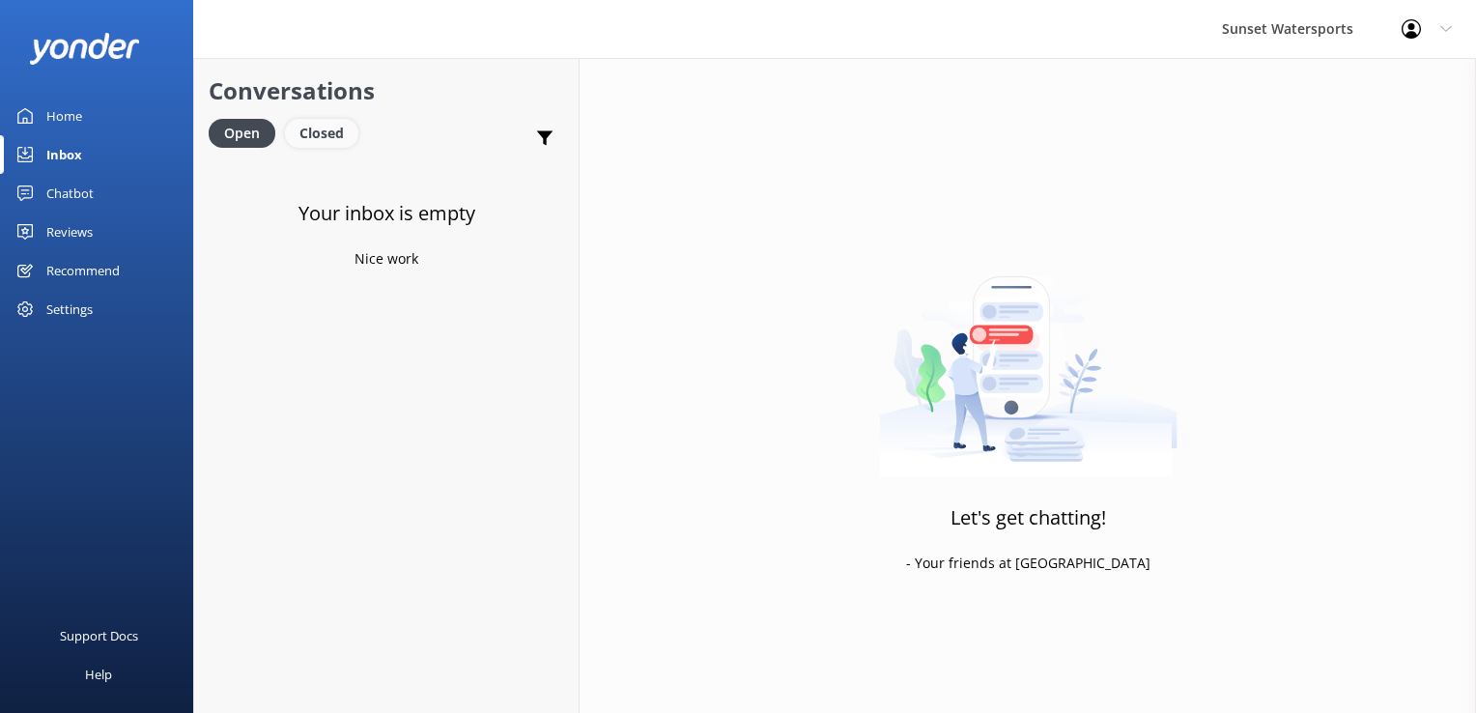
click at [319, 129] on div "Closed" at bounding box center [321, 133] width 73 height 29
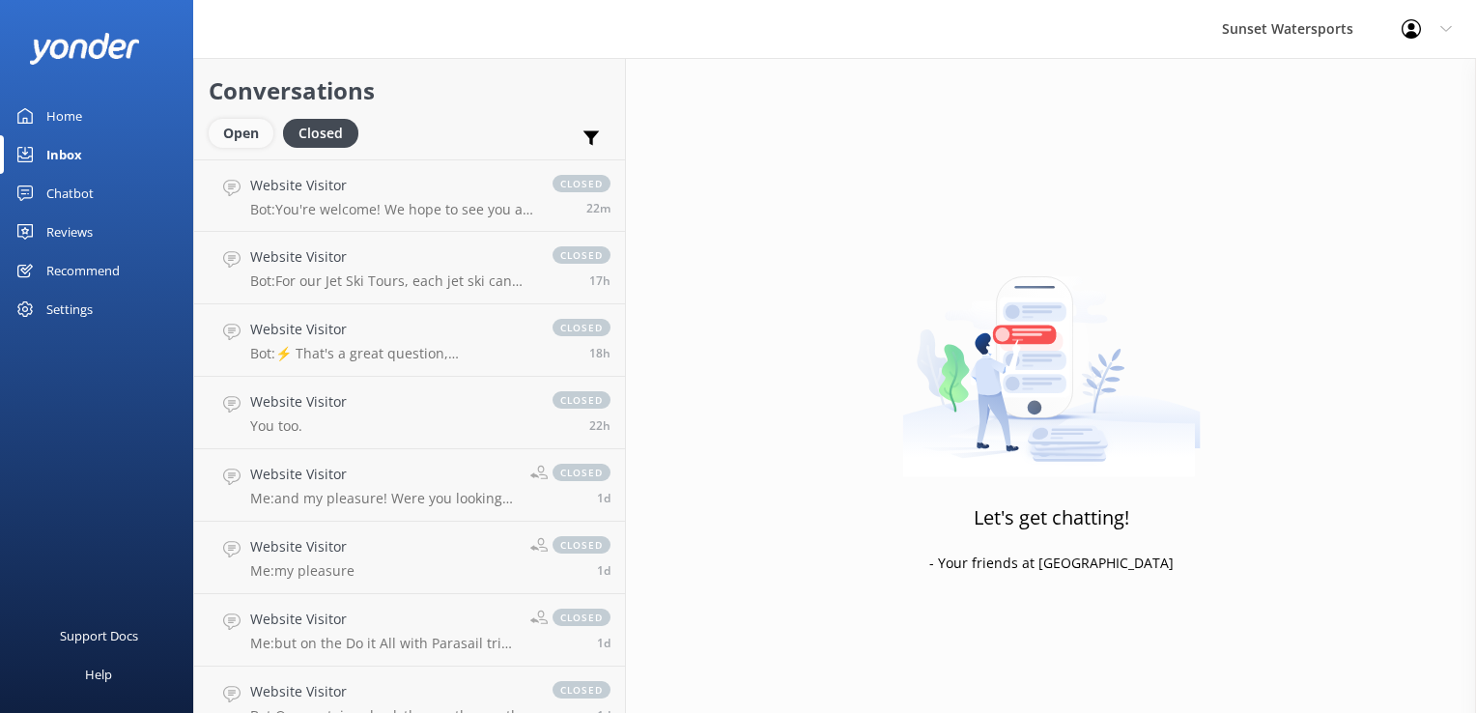
click at [247, 131] on div "Open" at bounding box center [241, 133] width 65 height 29
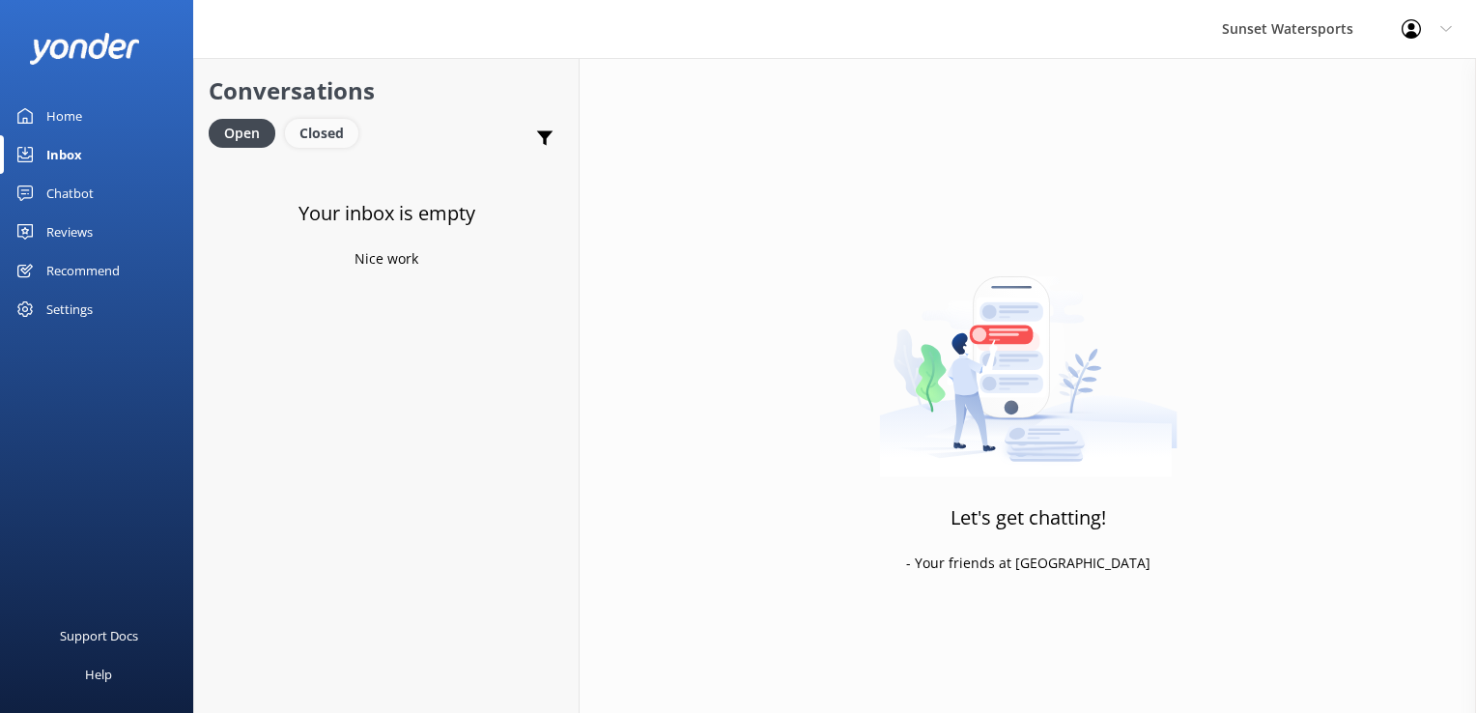
click at [331, 131] on div "Closed" at bounding box center [321, 133] width 73 height 29
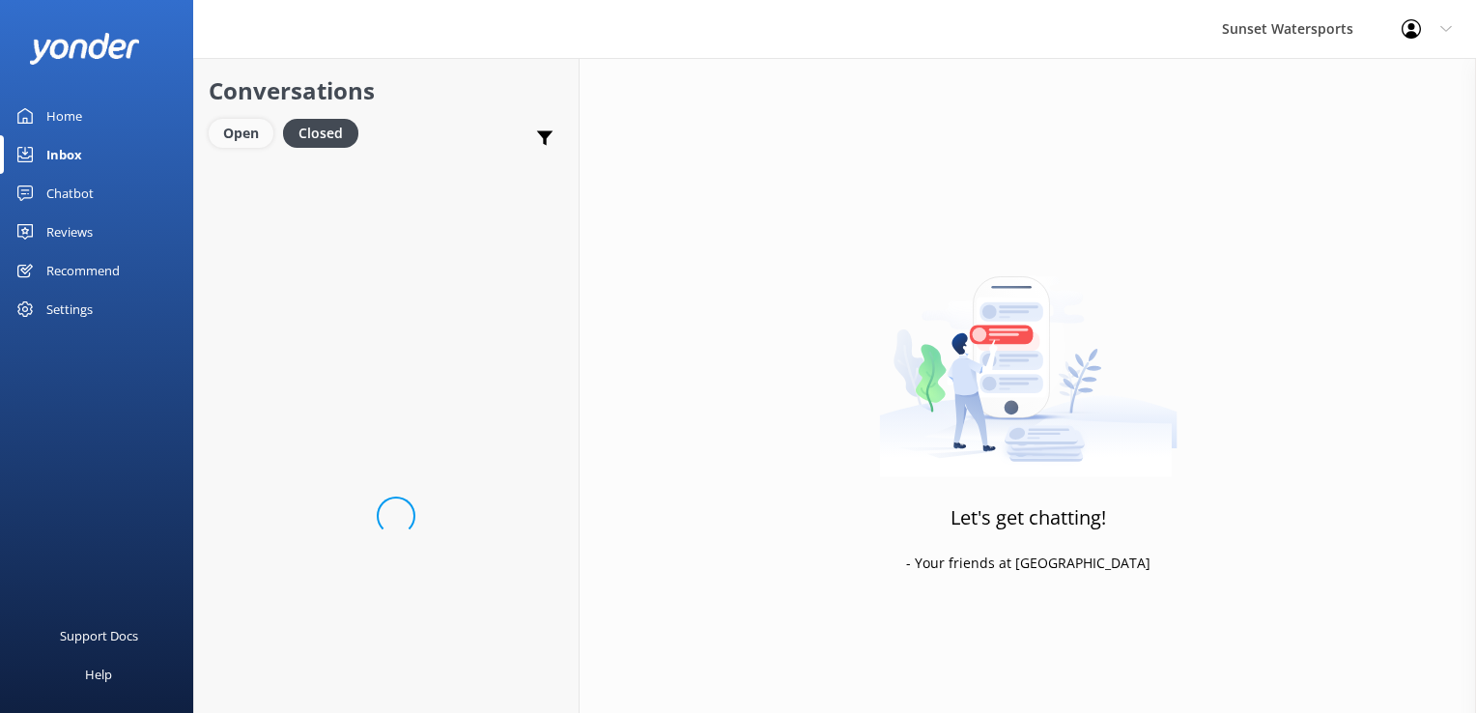
click at [255, 136] on div "Open" at bounding box center [241, 133] width 65 height 29
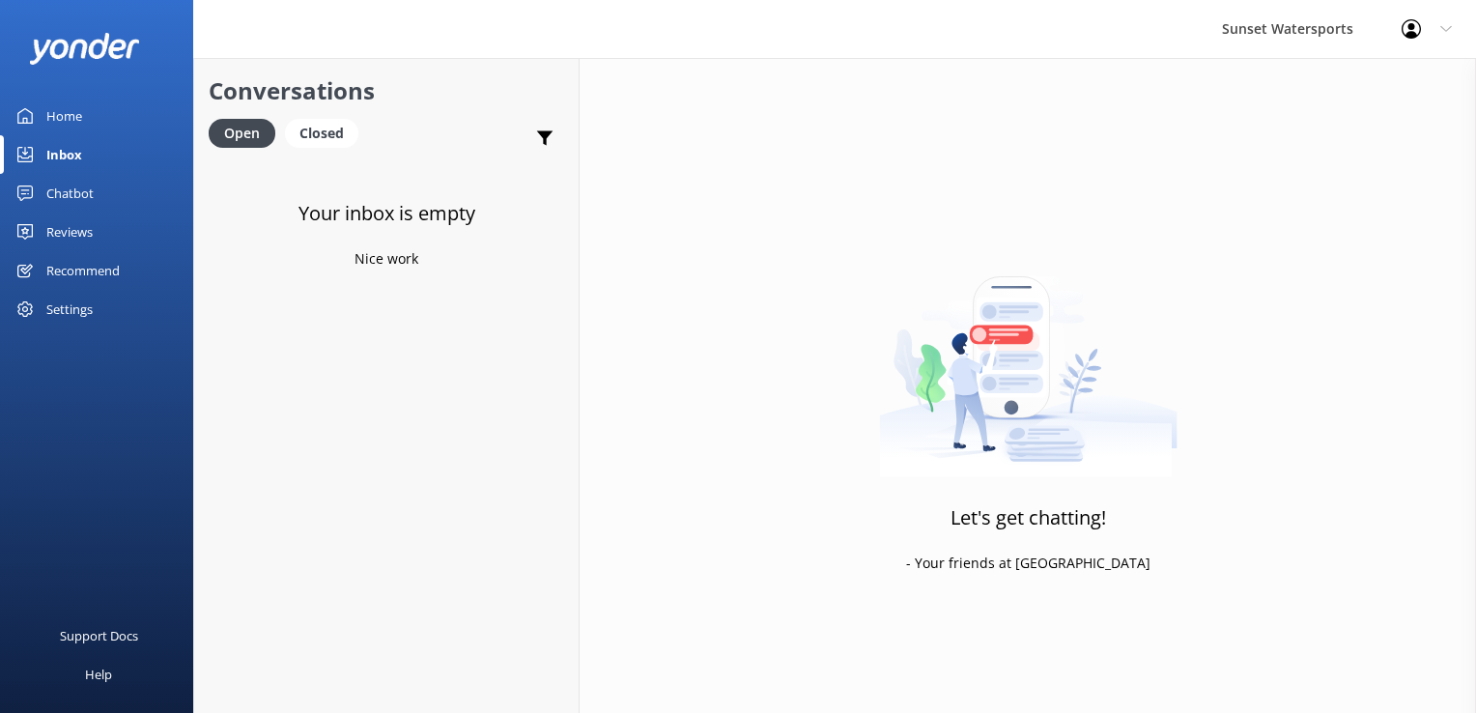
click at [1414, 29] on icon at bounding box center [1410, 28] width 19 height 19
click at [1375, 137] on link "Logout" at bounding box center [1380, 130] width 193 height 48
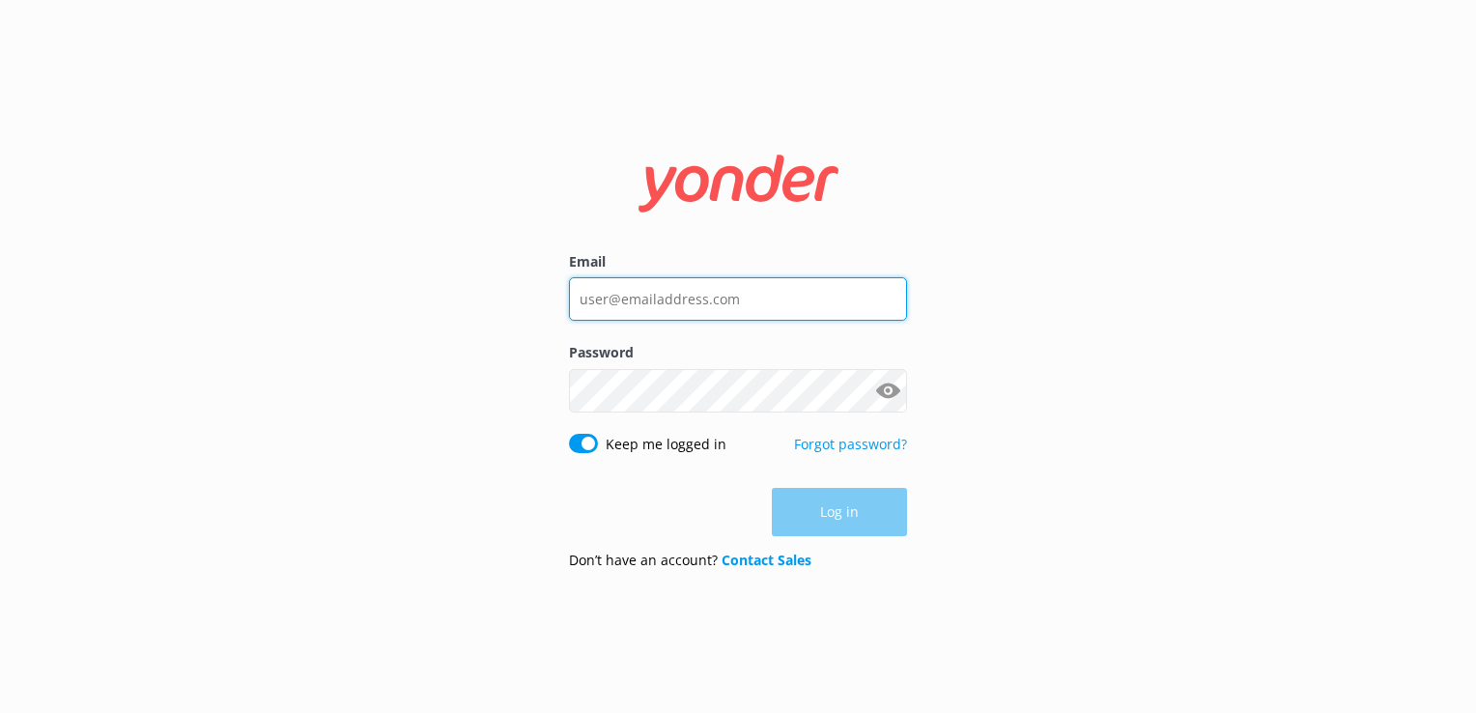
type input "[PERSON_NAME][EMAIL_ADDRESS][DOMAIN_NAME]"
